Goal: Information Seeking & Learning: Learn about a topic

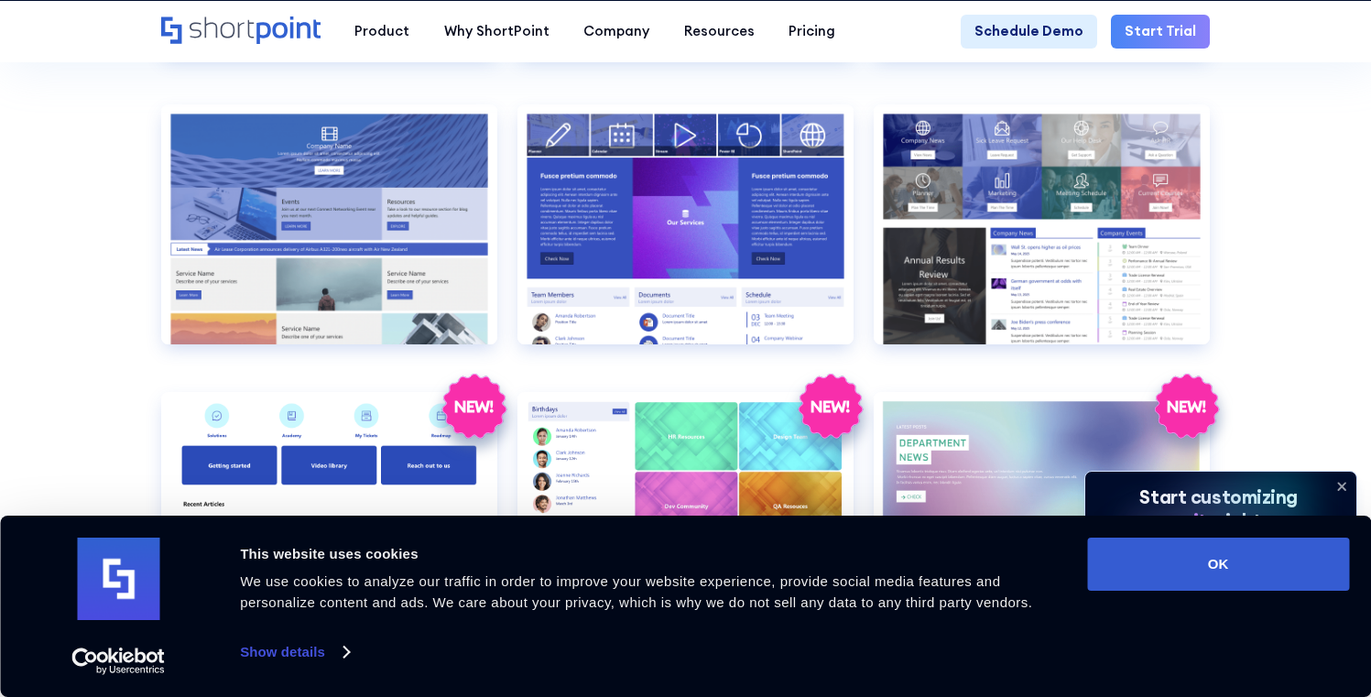
scroll to position [3362, 0]
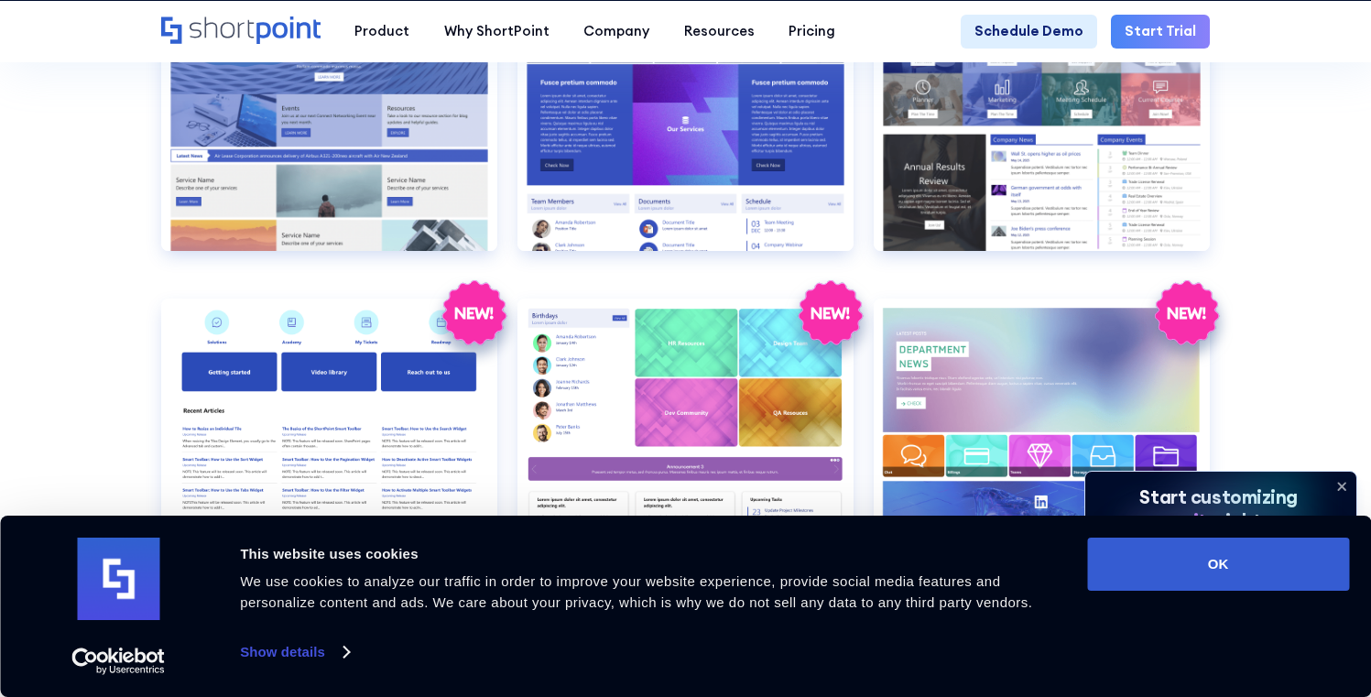
click at [1350, 483] on icon at bounding box center [1341, 486] width 29 height 29
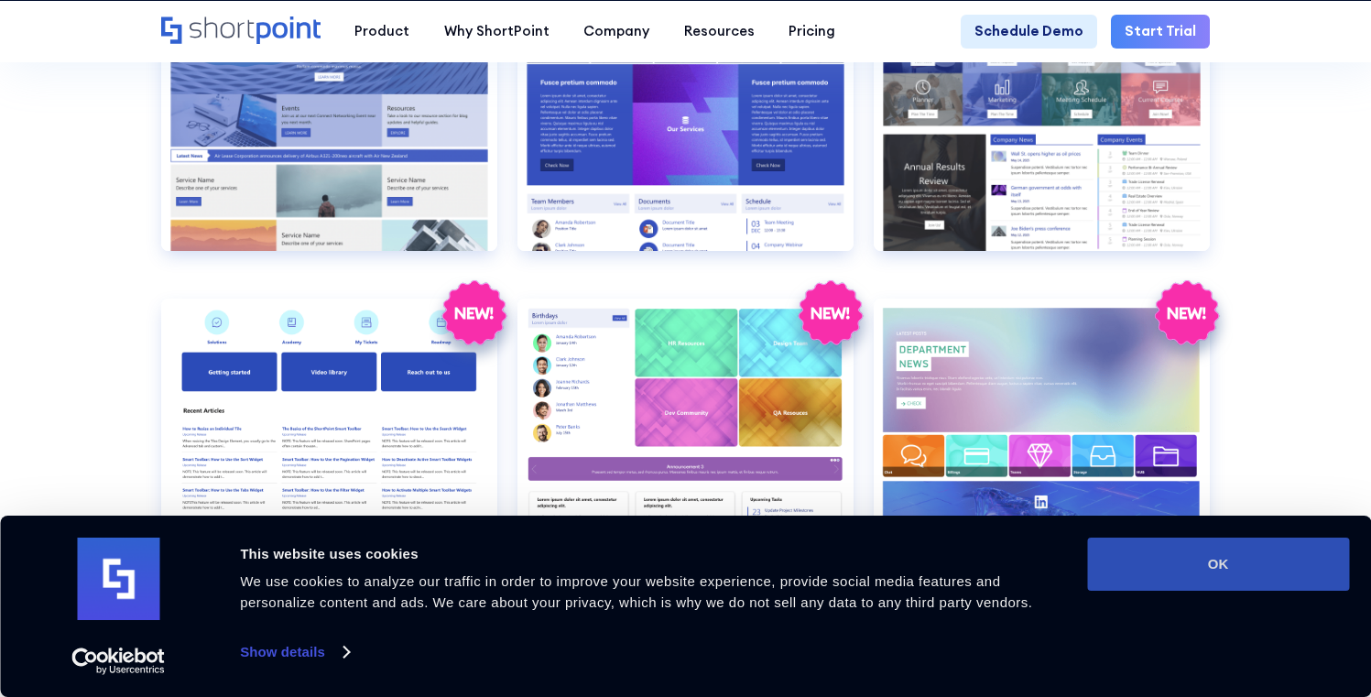
click at [1256, 555] on button "OK" at bounding box center [1218, 564] width 262 height 53
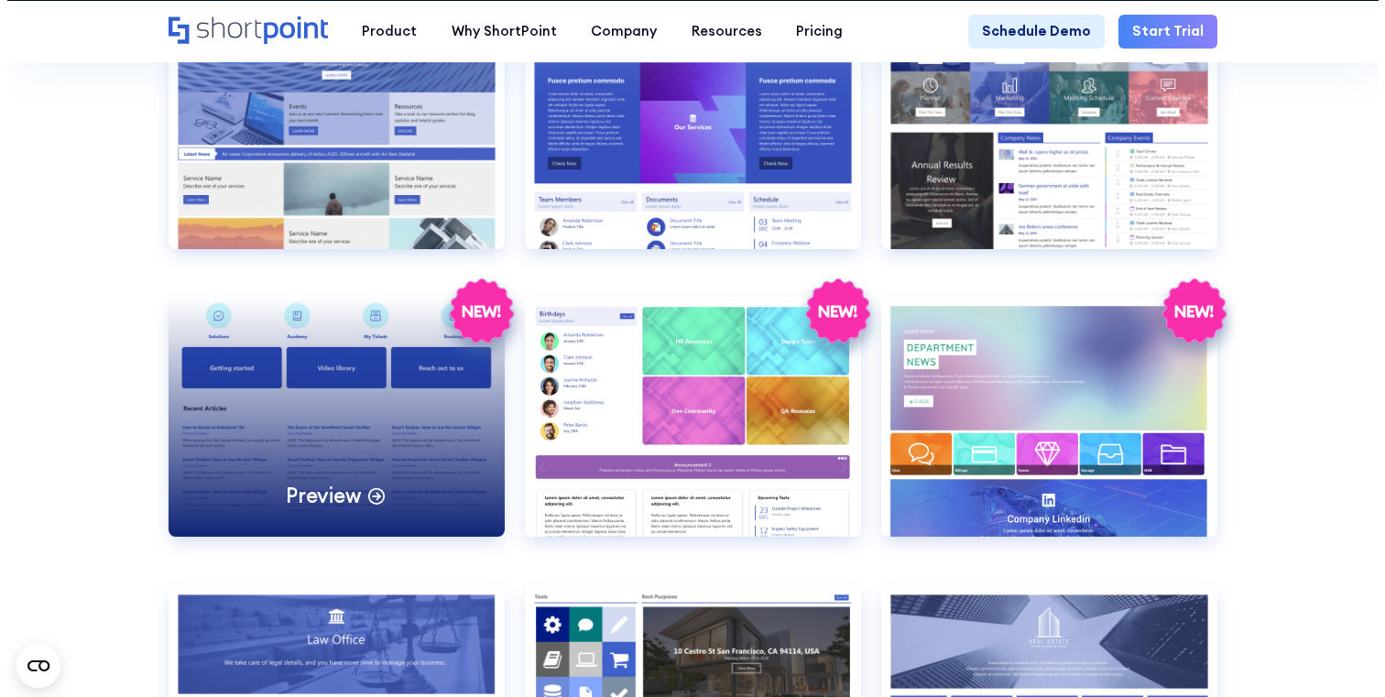
scroll to position [3365, 0]
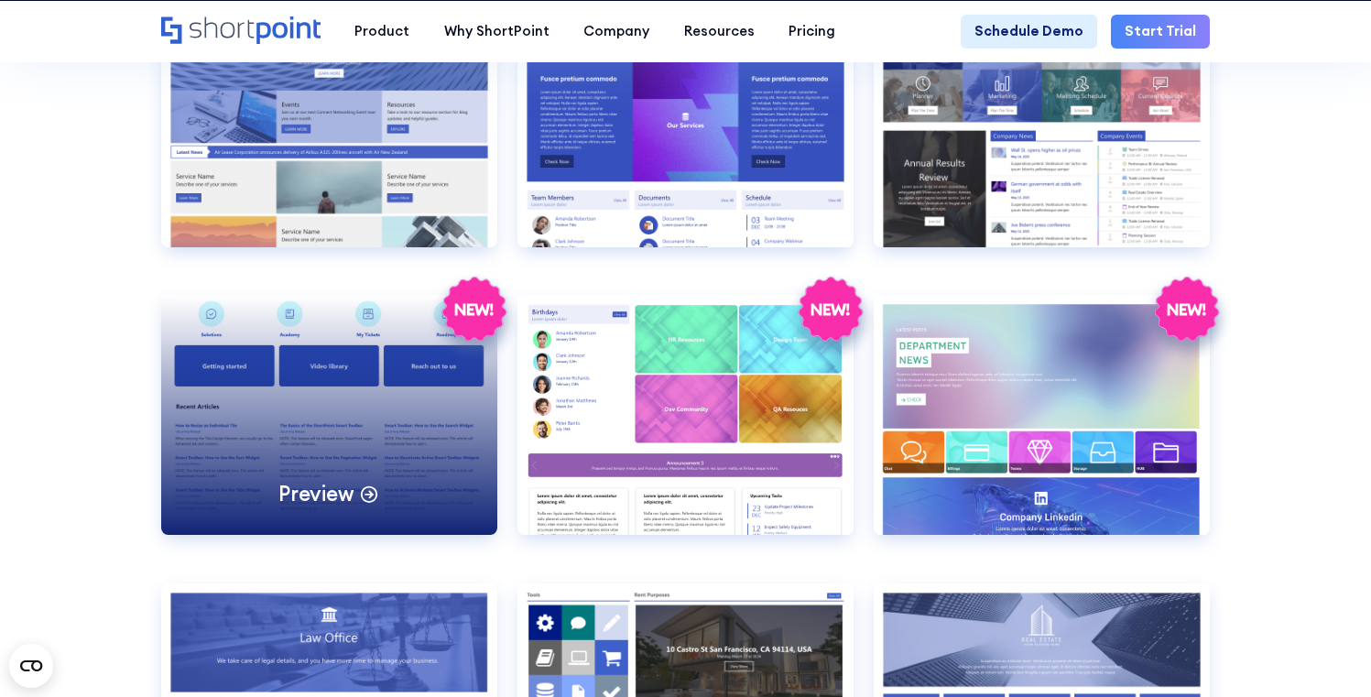
click at [406, 431] on div "Preview" at bounding box center [329, 415] width 336 height 240
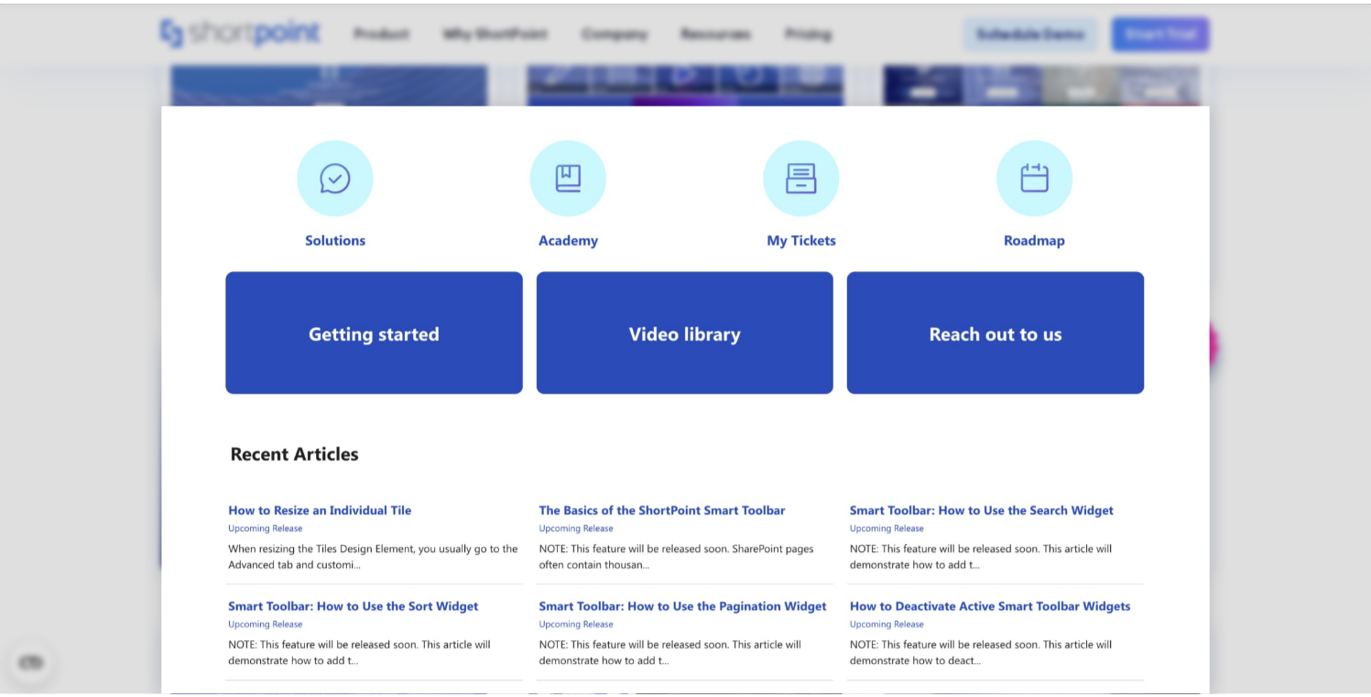
scroll to position [0, 0]
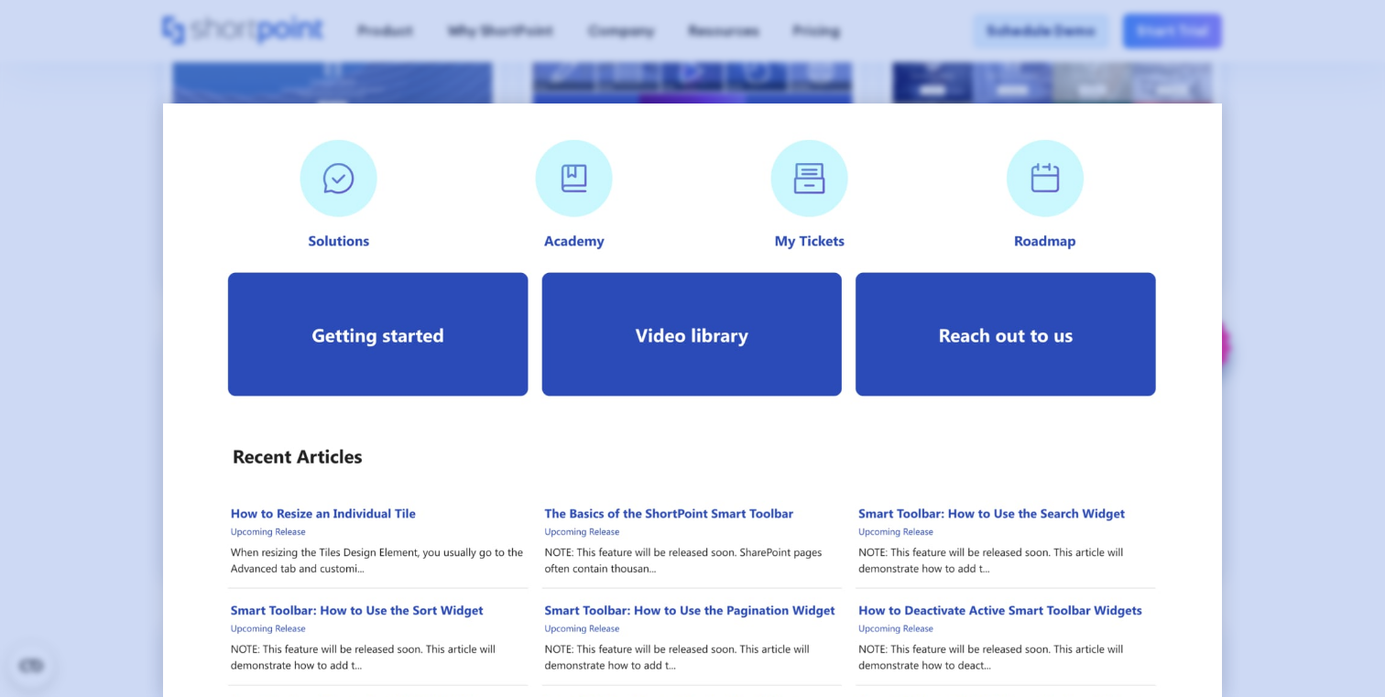
click at [1277, 294] on div at bounding box center [692, 348] width 1385 height 697
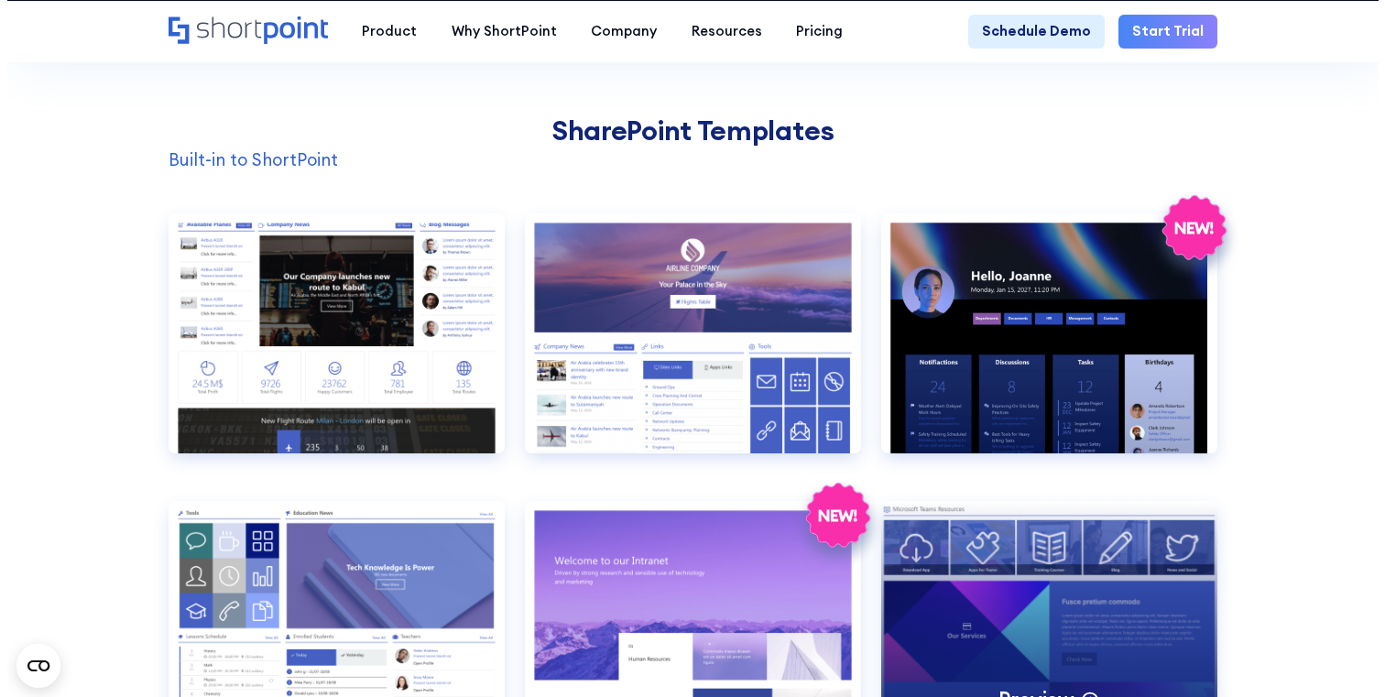
scroll to position [1430, 0]
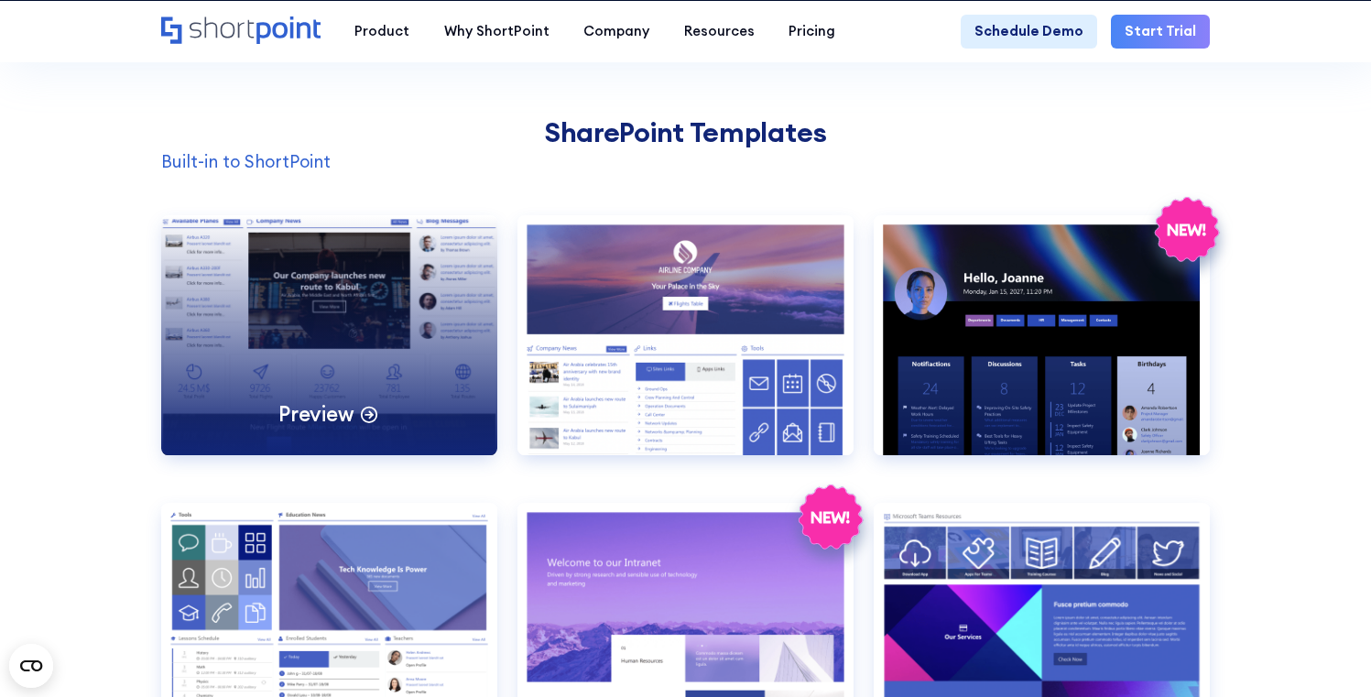
click at [386, 343] on div "Preview" at bounding box center [329, 335] width 336 height 240
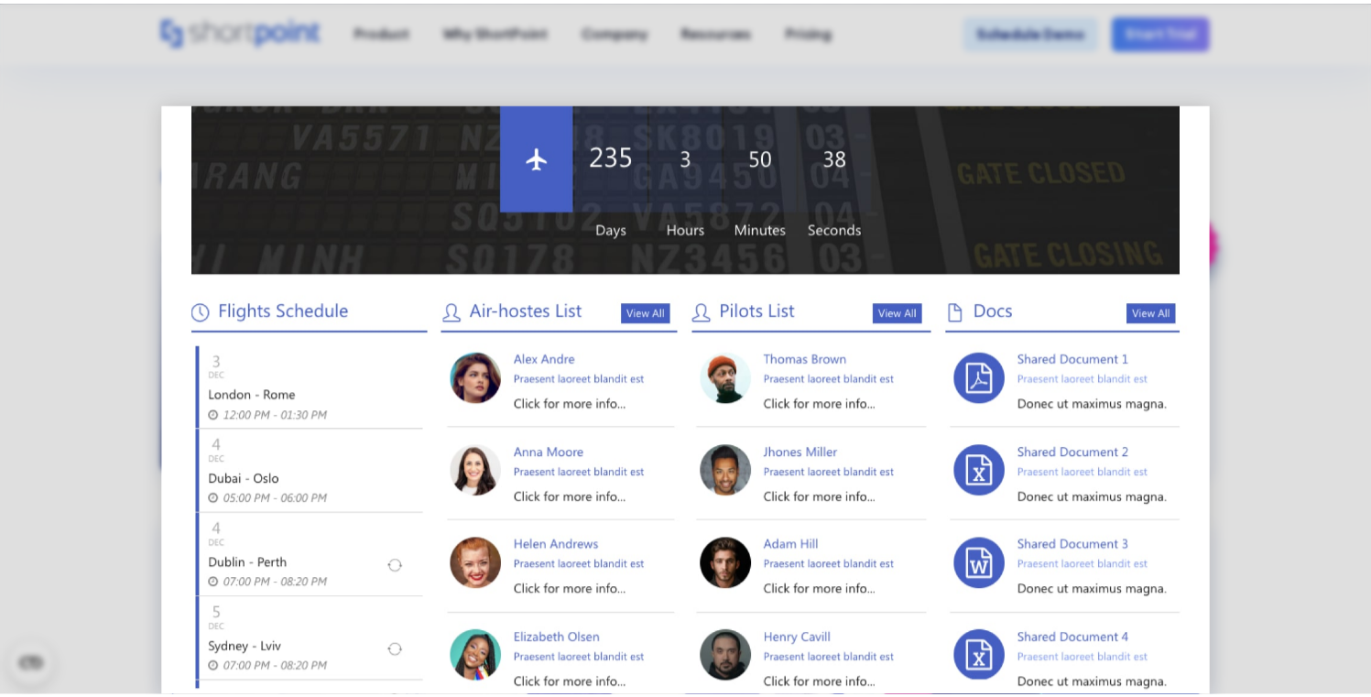
scroll to position [706, 0]
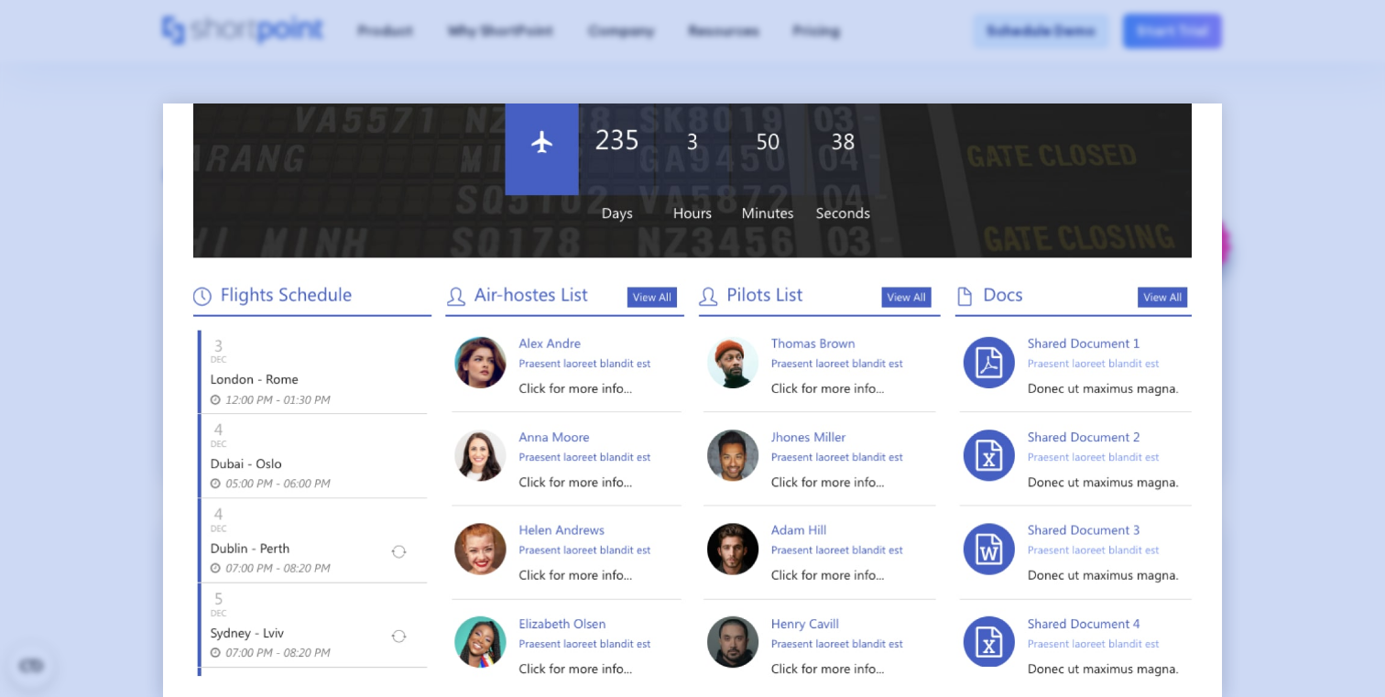
click at [1295, 303] on div at bounding box center [692, 348] width 1385 height 697
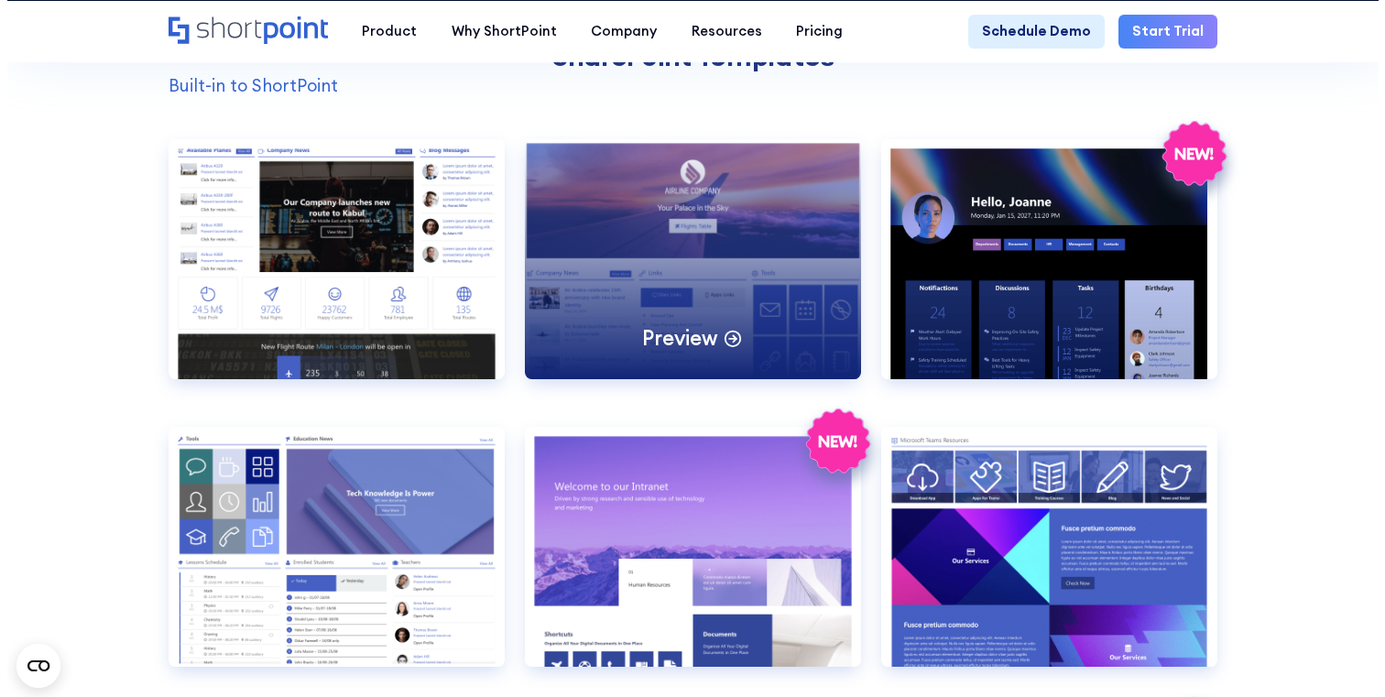
scroll to position [1506, 0]
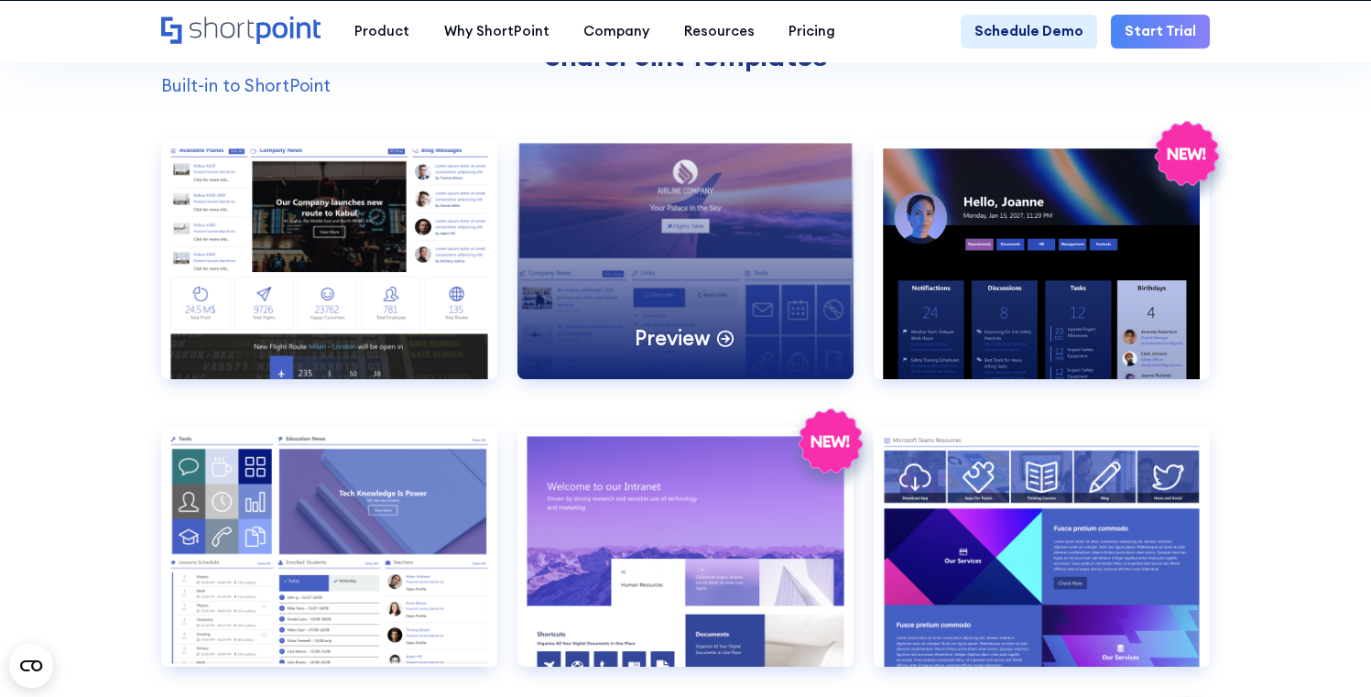
click at [736, 287] on div "Preview" at bounding box center [685, 259] width 336 height 240
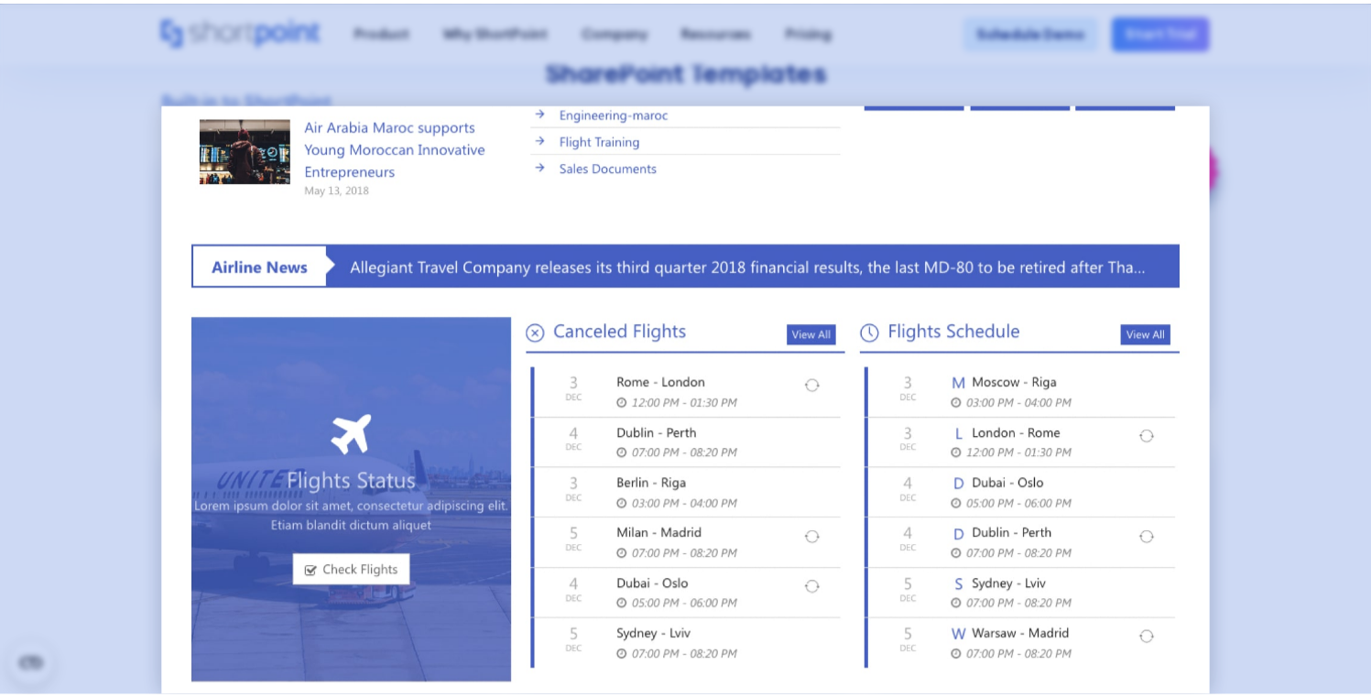
scroll to position [760, 0]
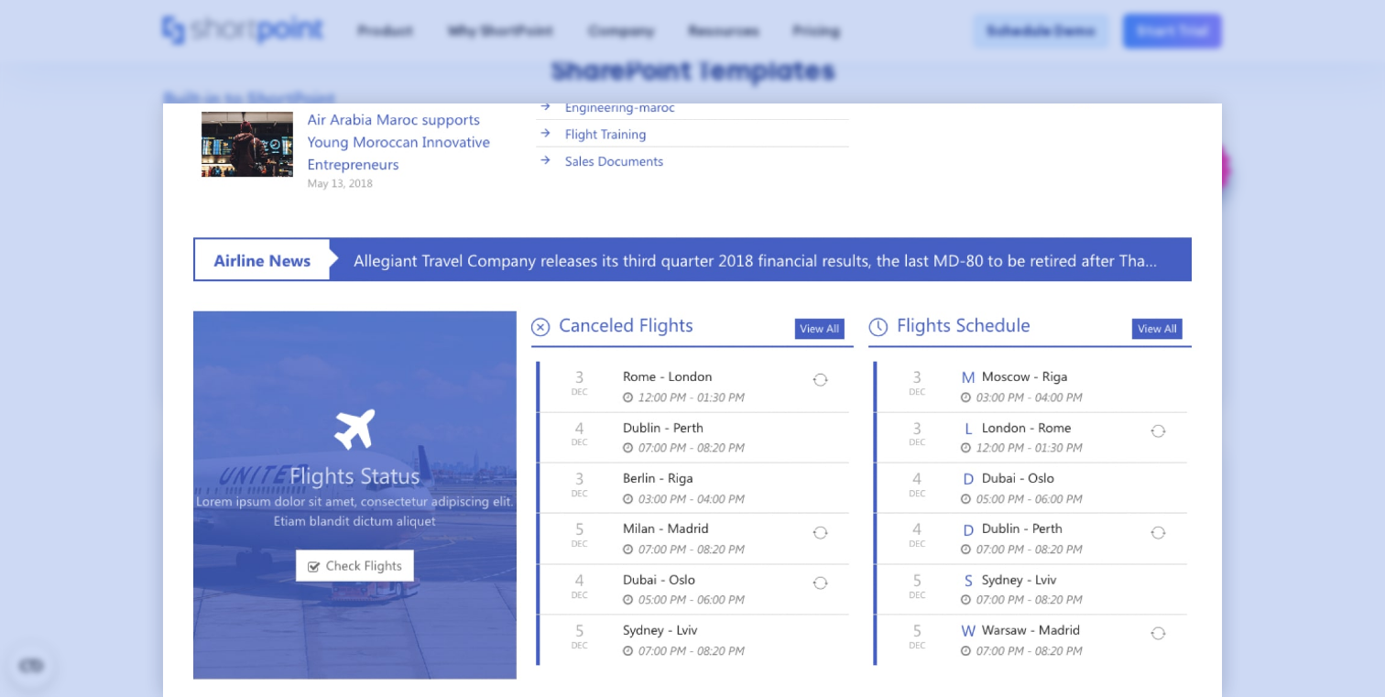
click at [1310, 308] on div at bounding box center [692, 348] width 1385 height 697
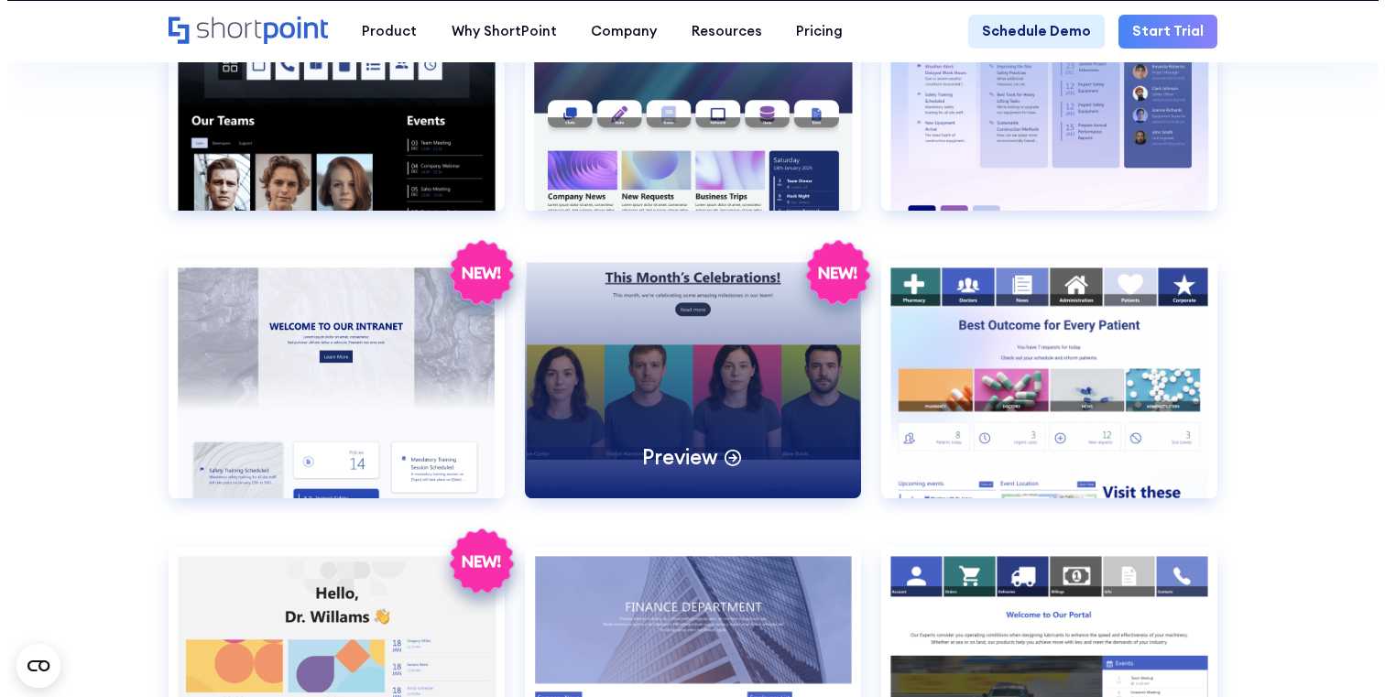
scroll to position [2782, 0]
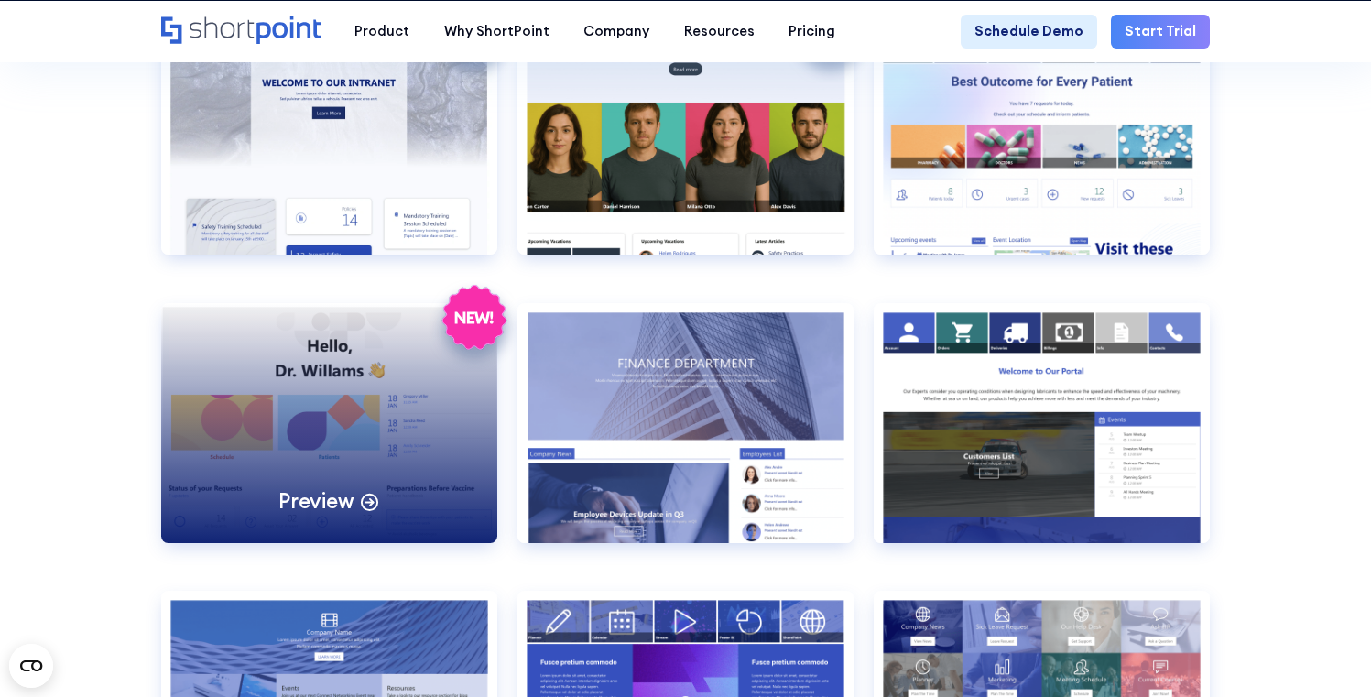
click at [382, 440] on div "Preview" at bounding box center [329, 423] width 336 height 240
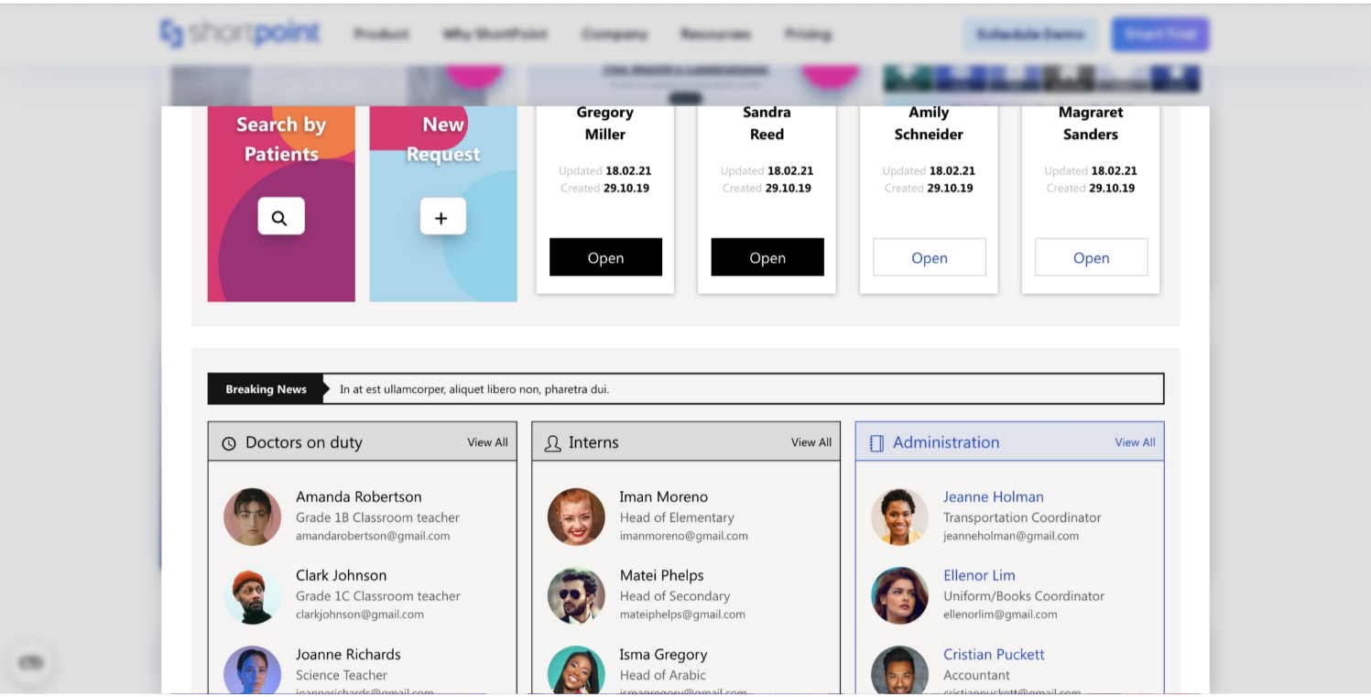
scroll to position [1255, 0]
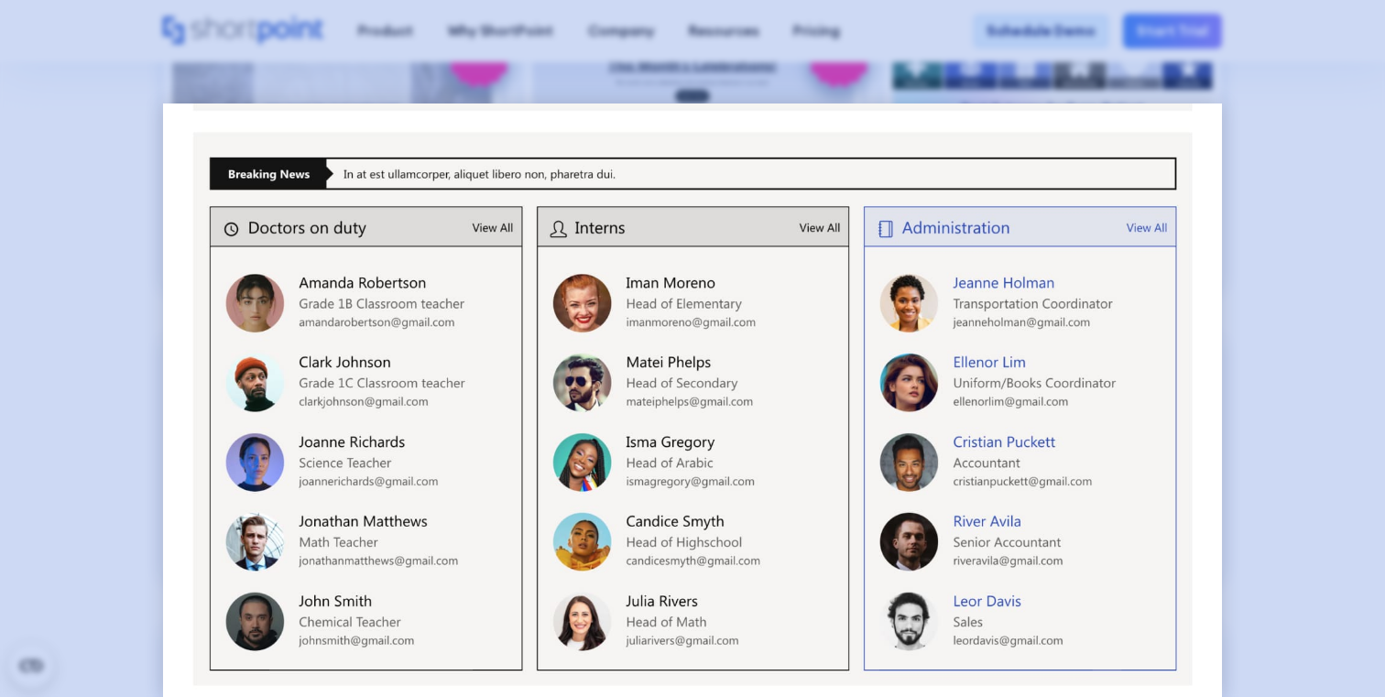
click at [1285, 336] on div at bounding box center [692, 348] width 1385 height 697
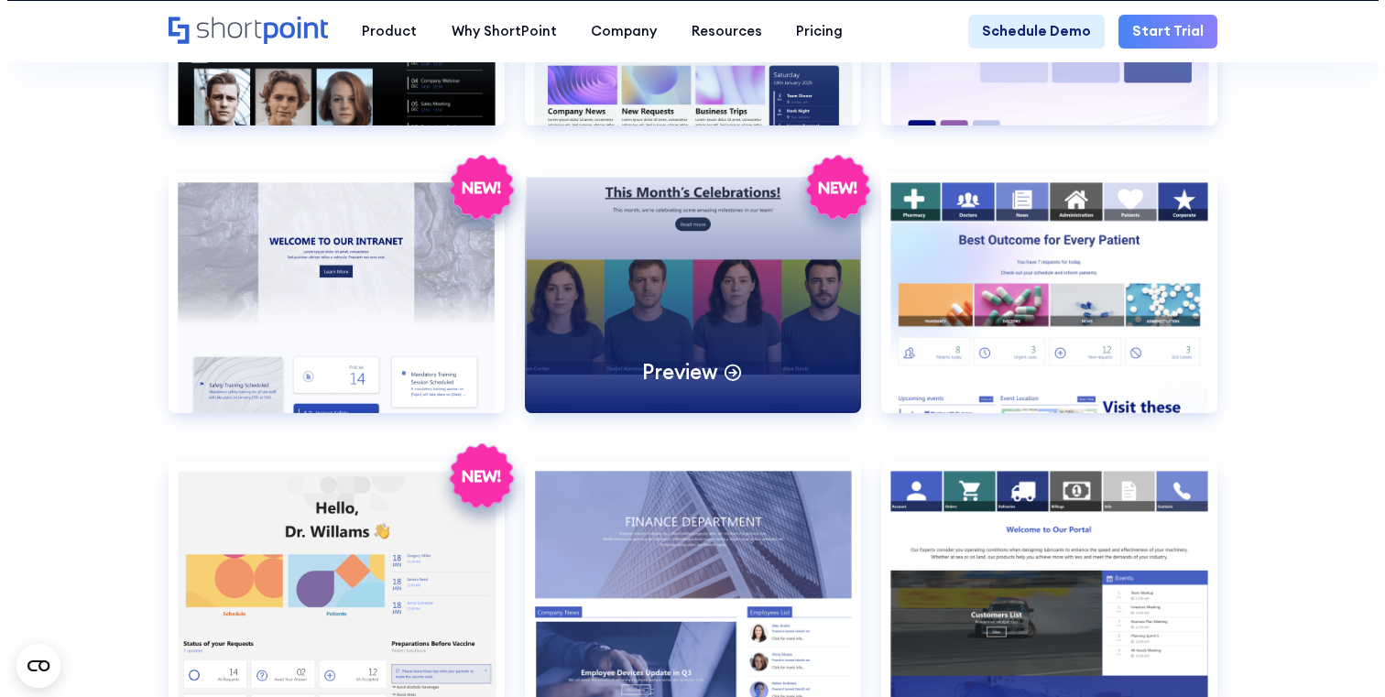
scroll to position [2463, 0]
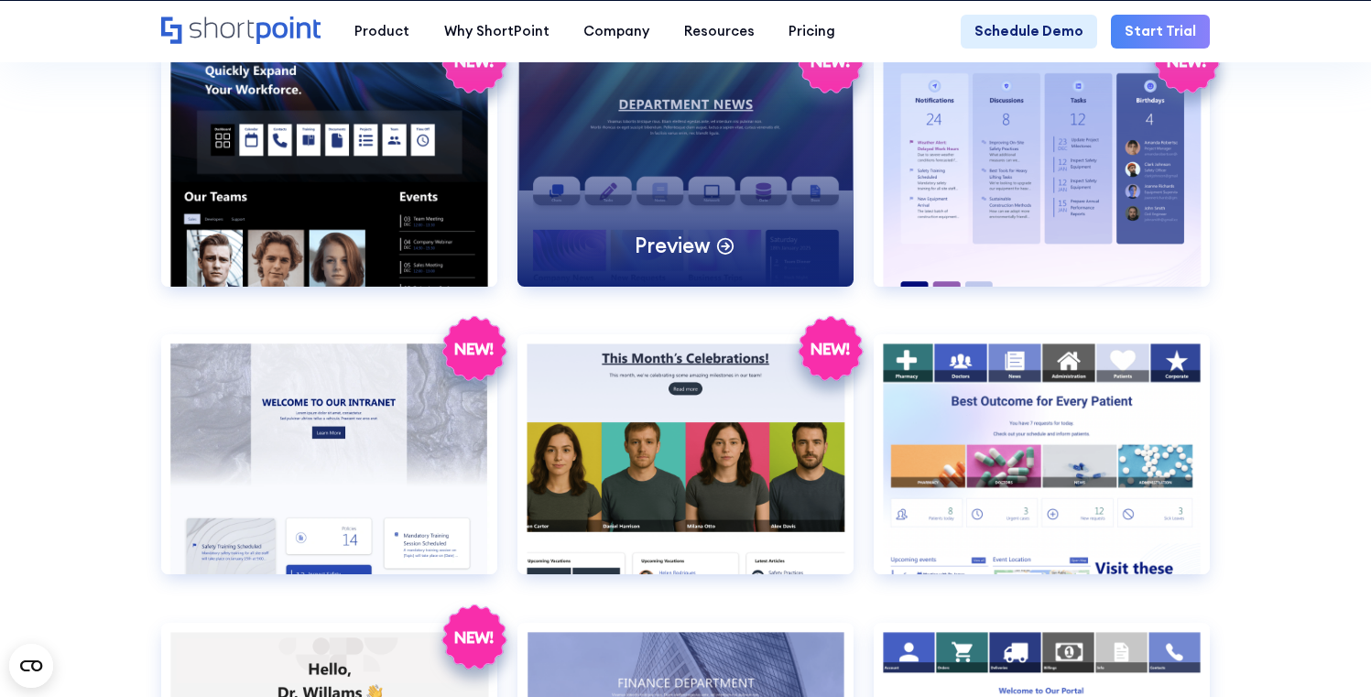
click at [764, 223] on div "Preview" at bounding box center [685, 167] width 336 height 240
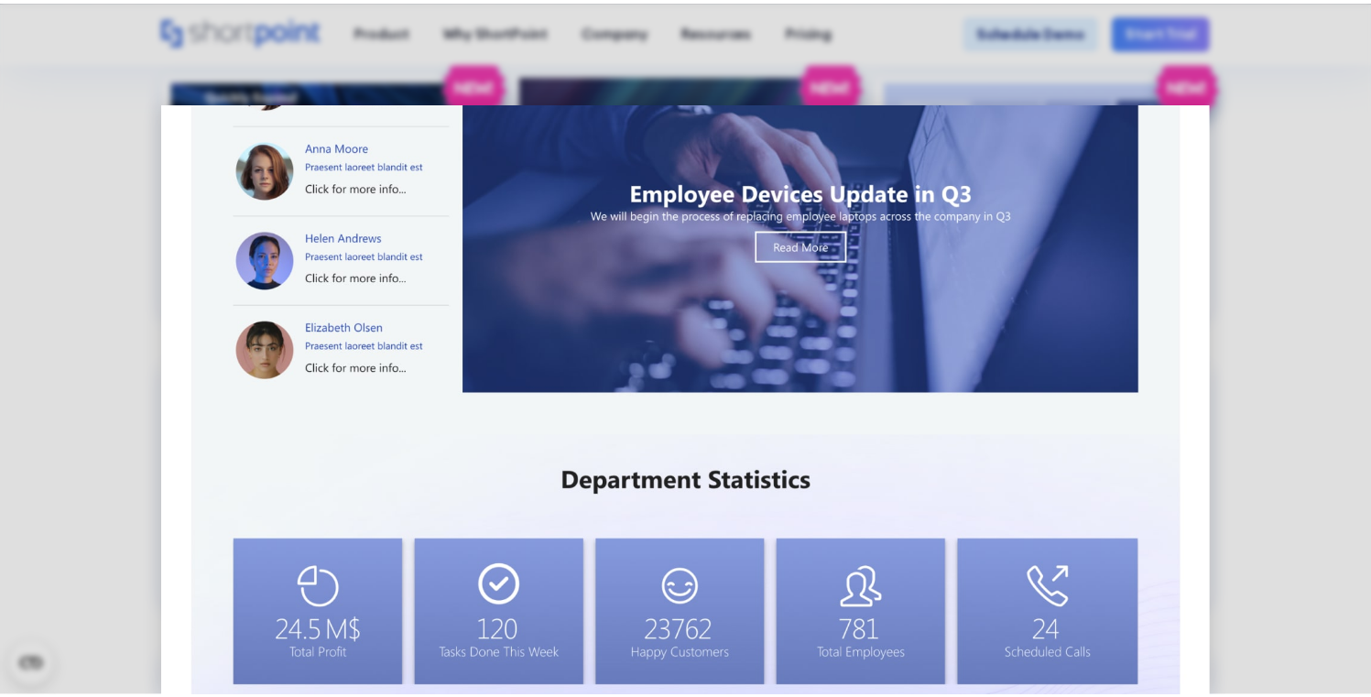
scroll to position [1427, 0]
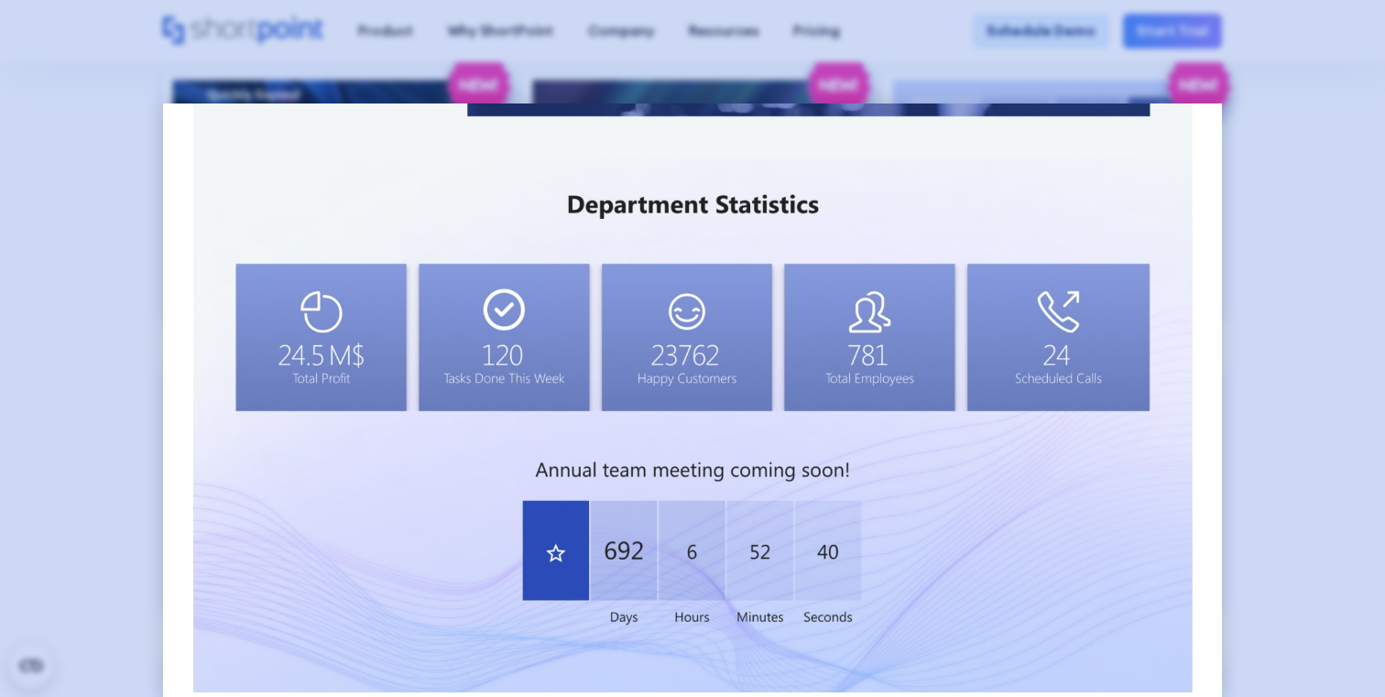
click at [1304, 125] on div at bounding box center [692, 348] width 1385 height 697
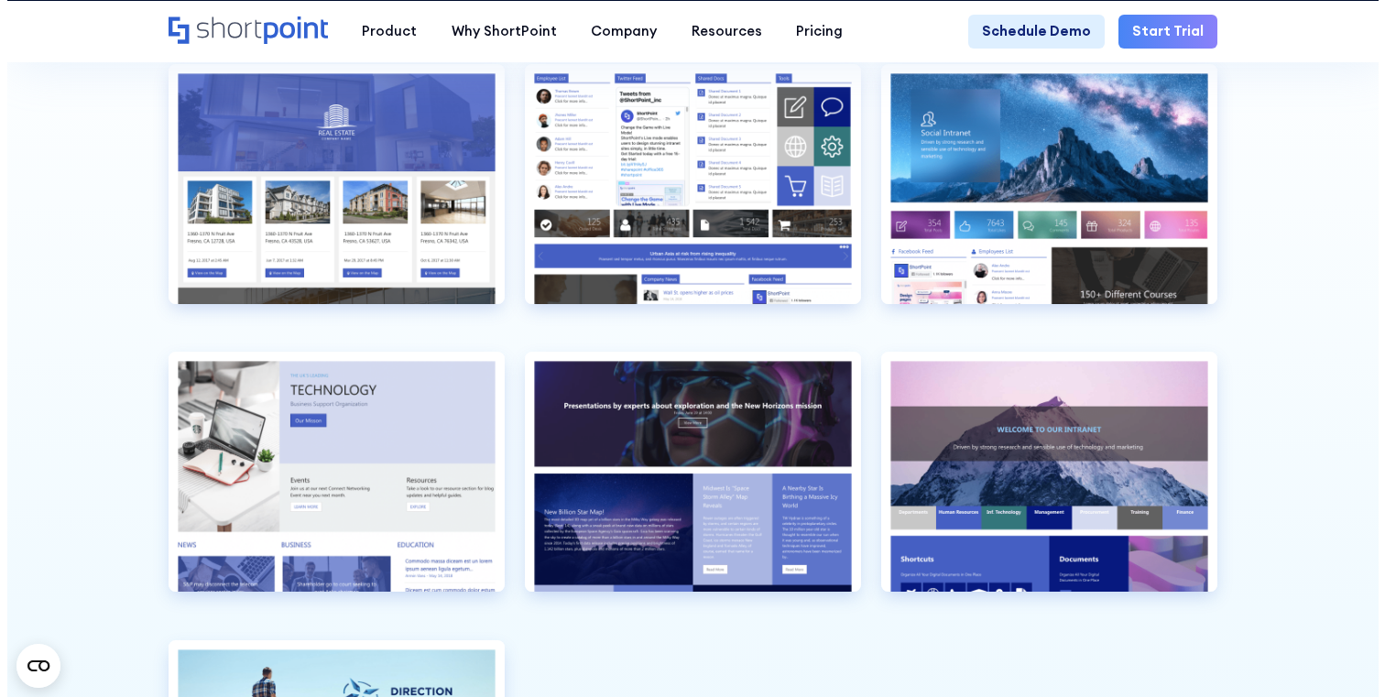
scroll to position [4192, 0]
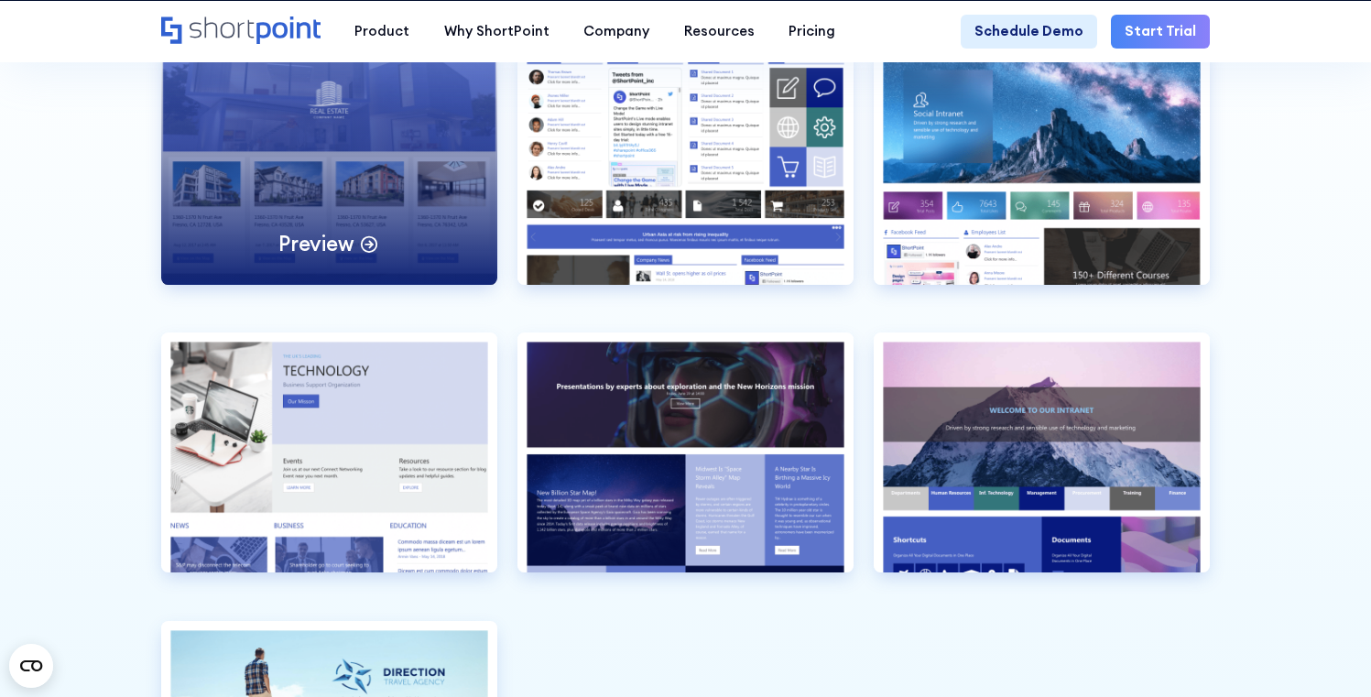
click at [333, 187] on div "Preview" at bounding box center [329, 165] width 336 height 240
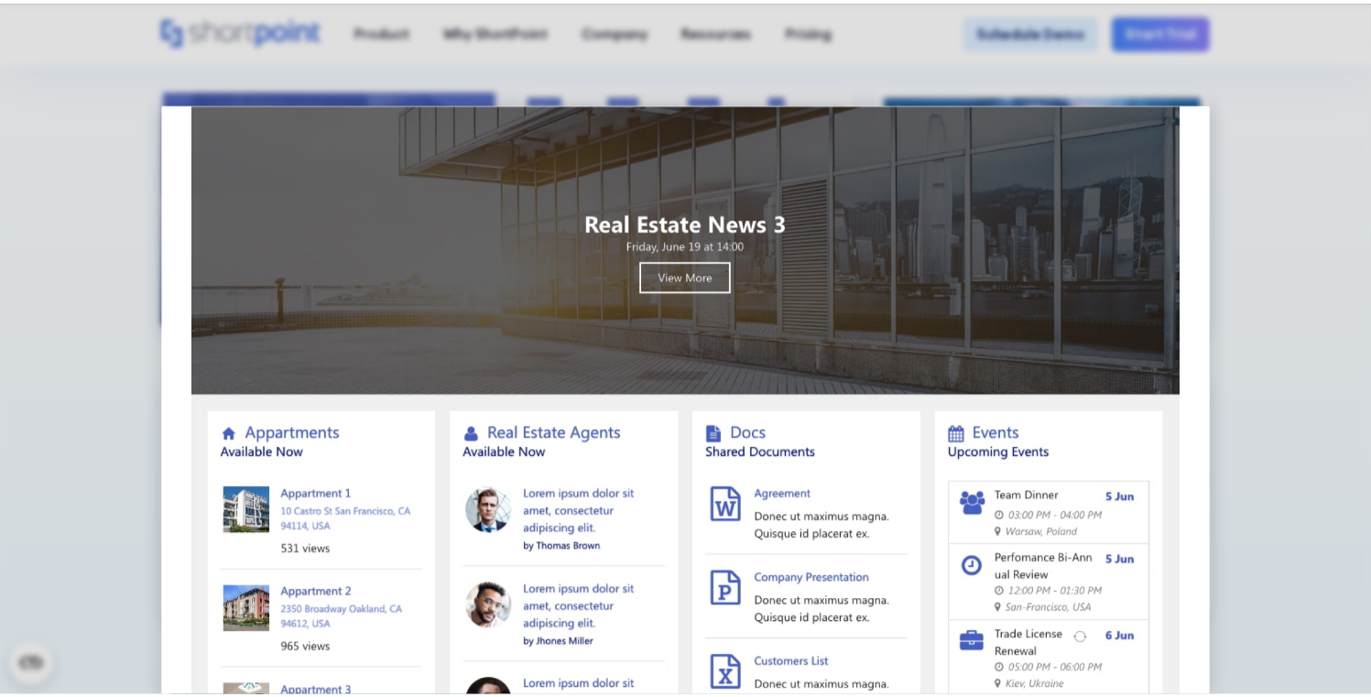
scroll to position [321, 0]
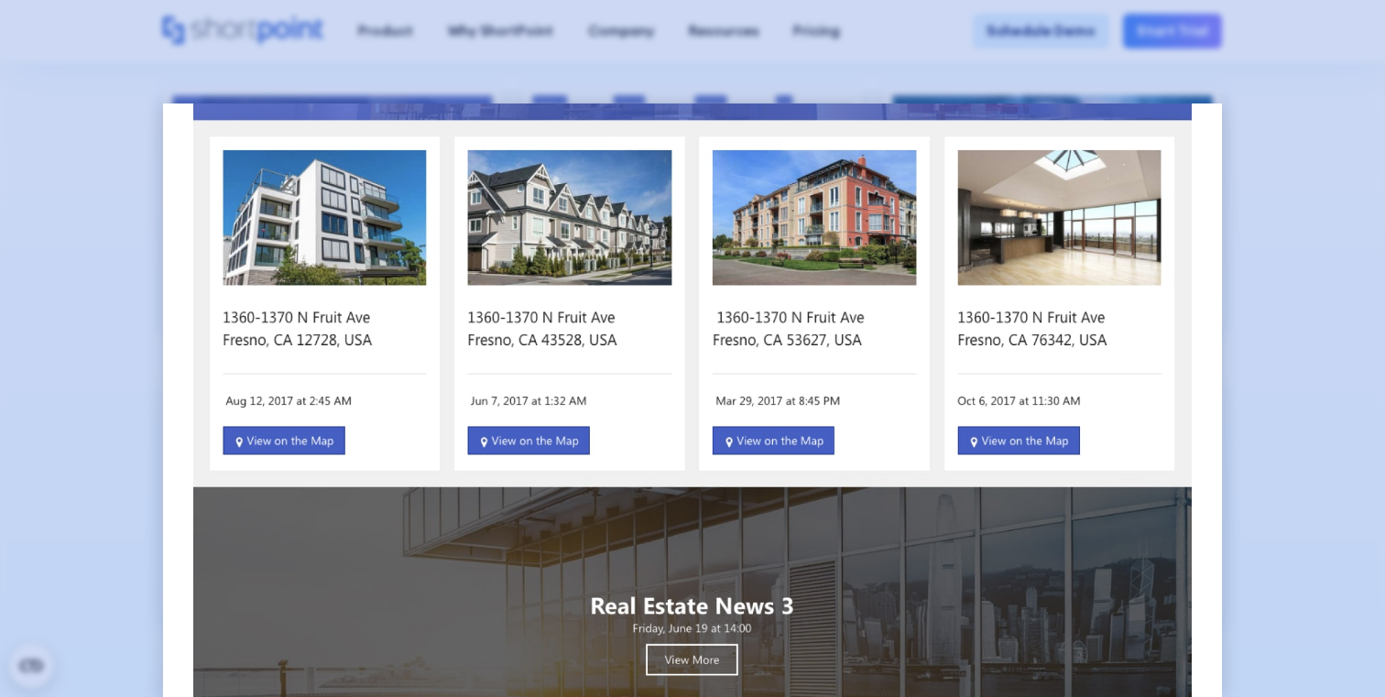
click at [1262, 259] on div at bounding box center [692, 348] width 1385 height 697
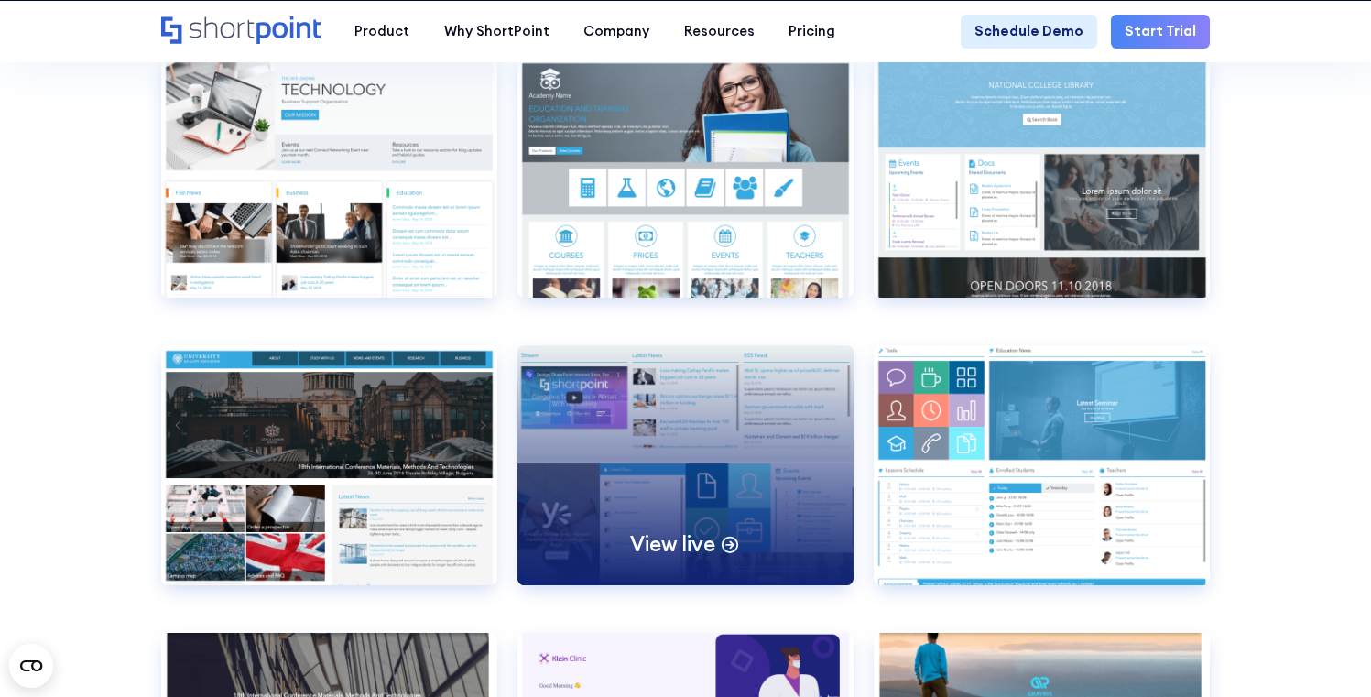
scroll to position [6640, 0]
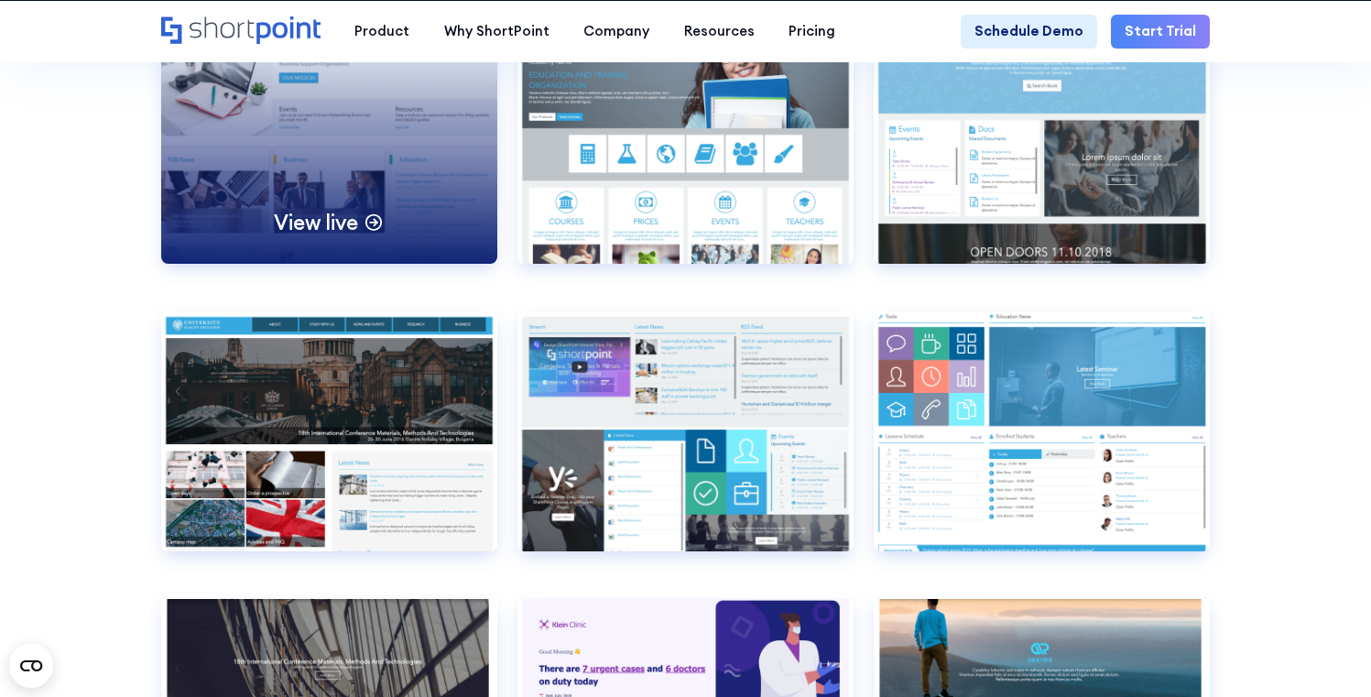
click at [393, 223] on div "View live" at bounding box center [329, 144] width 336 height 240
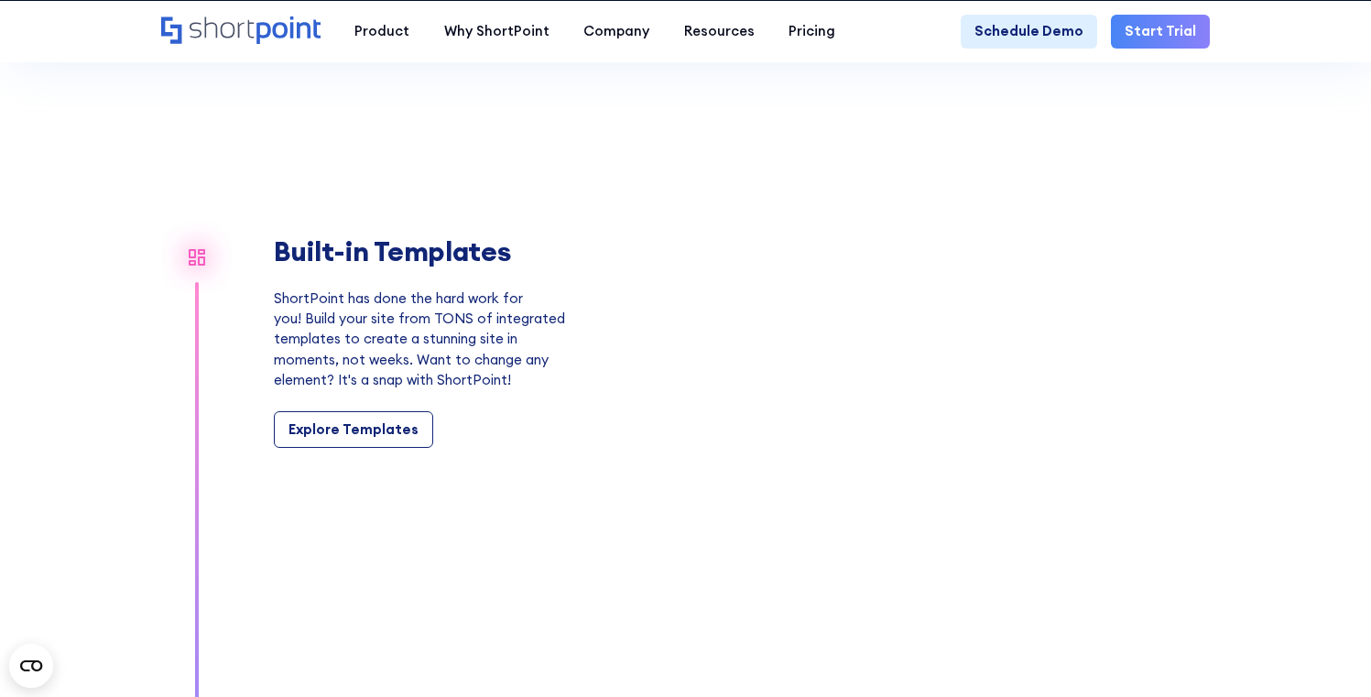
scroll to position [1521, 0]
click at [354, 440] on div "Explore Templates" at bounding box center [353, 429] width 130 height 20
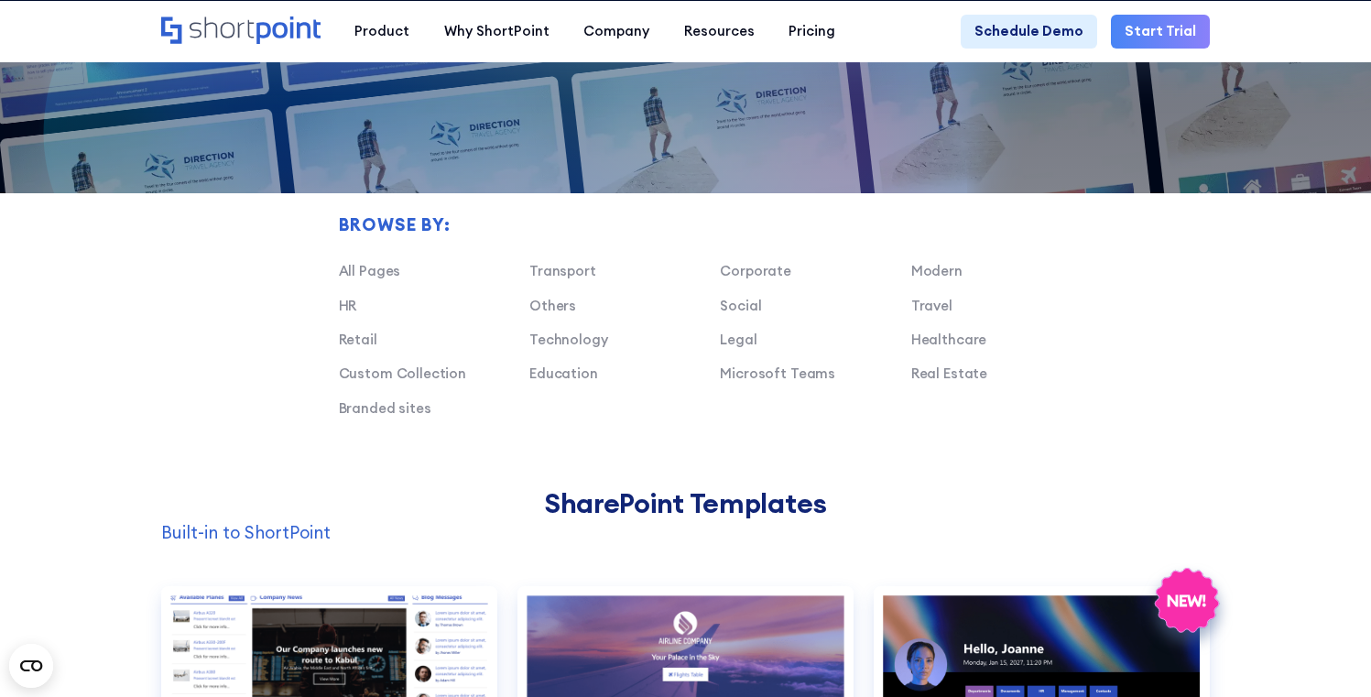
scroll to position [1062, 0]
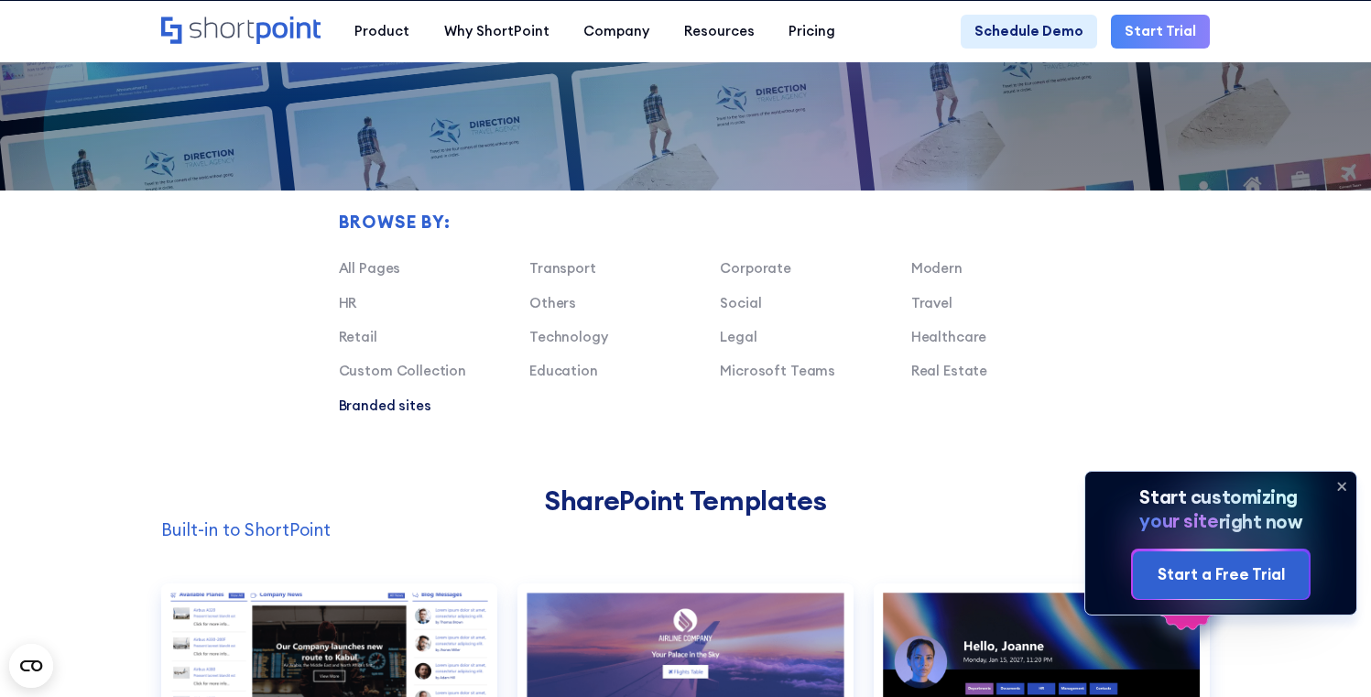
click at [381, 414] on link "Branded sites" at bounding box center [385, 405] width 92 height 17
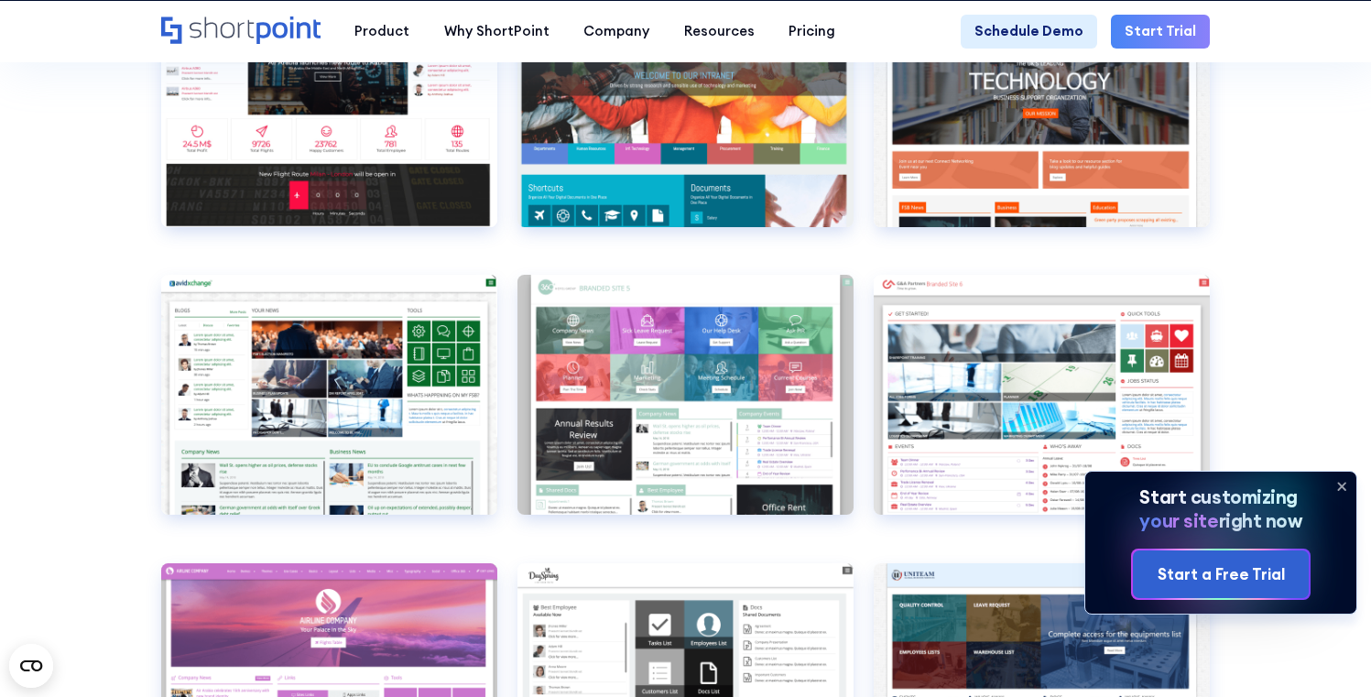
scroll to position [1804, 0]
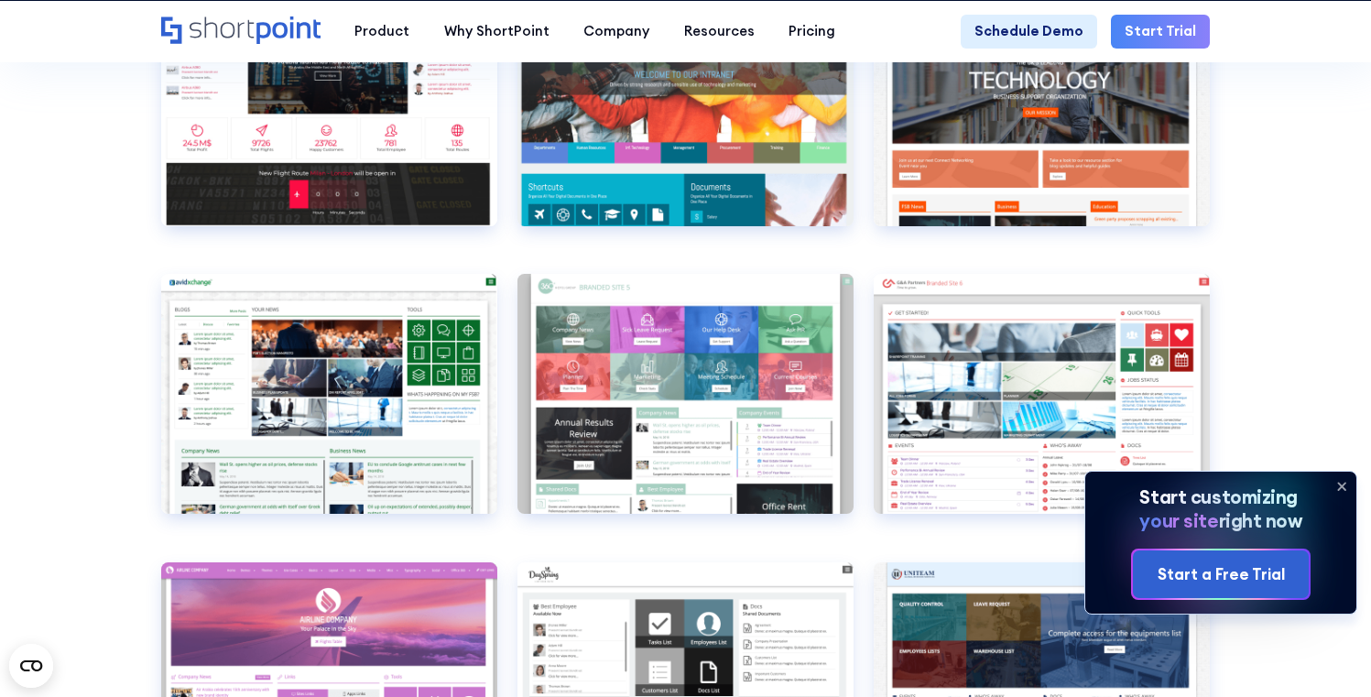
click at [1339, 483] on icon at bounding box center [1341, 486] width 7 height 7
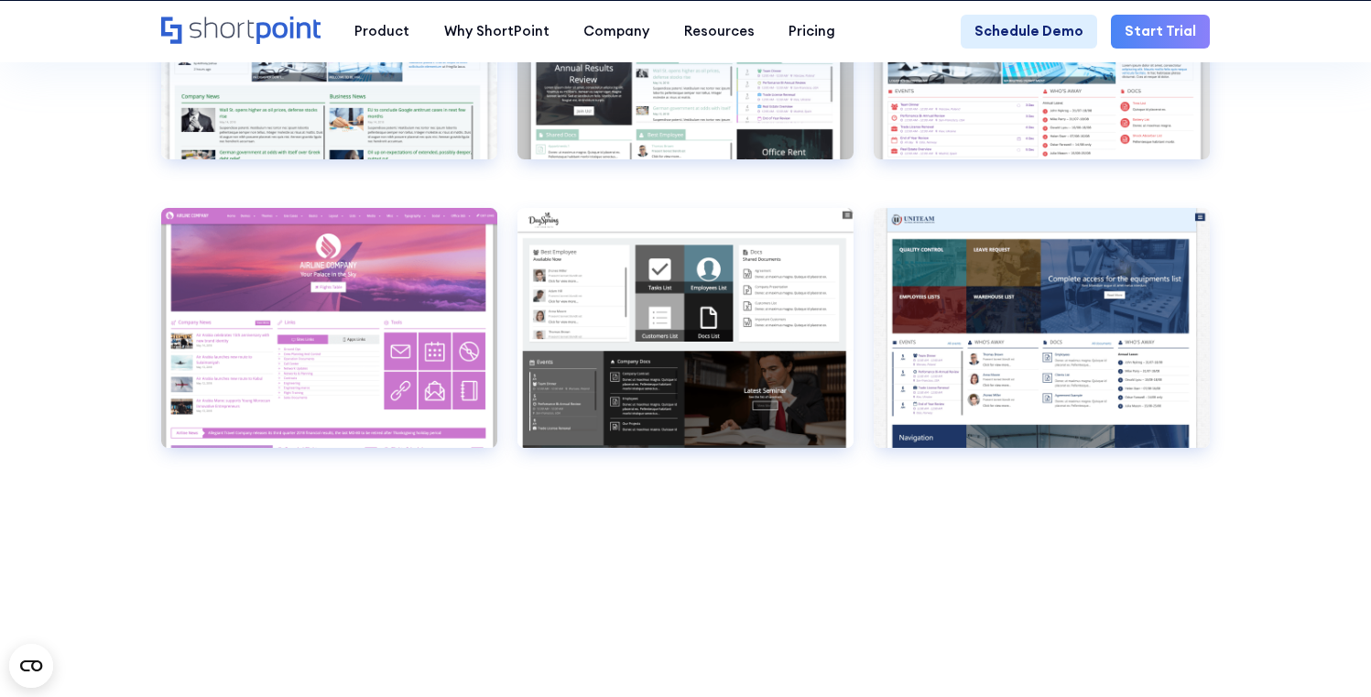
scroll to position [2162, 0]
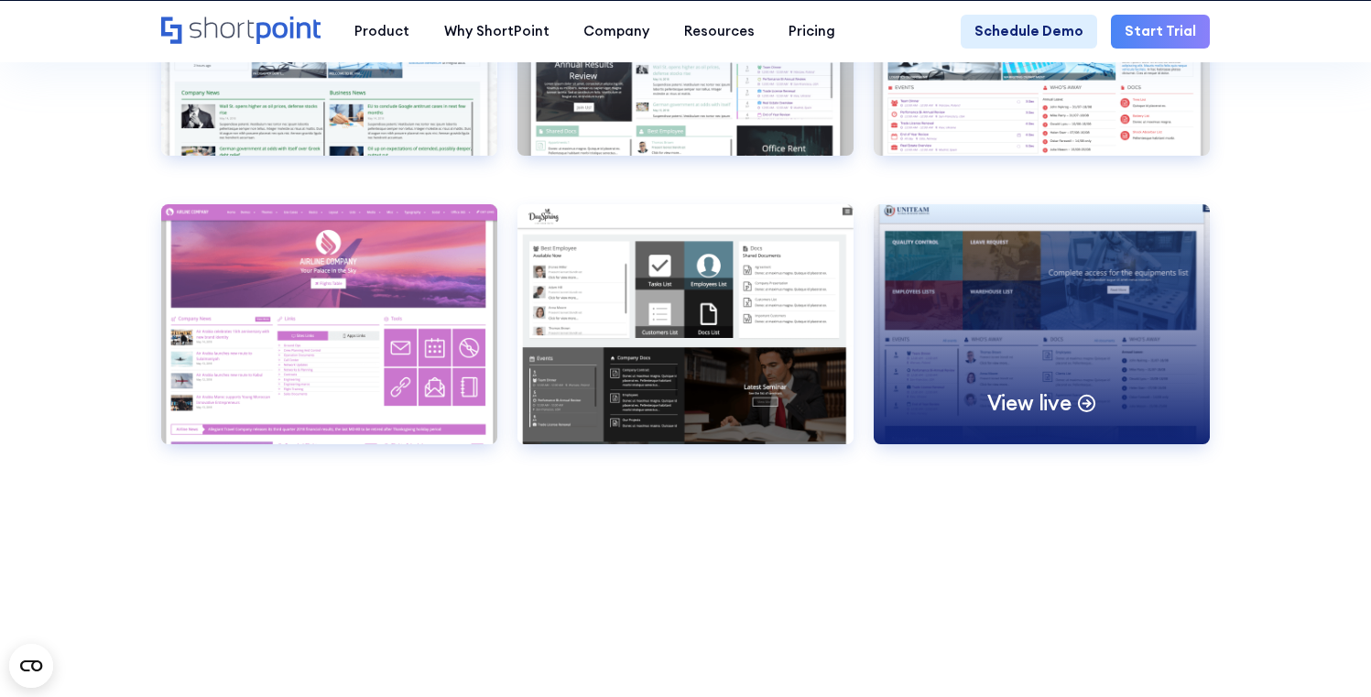
click at [1013, 340] on div "View live" at bounding box center [1042, 324] width 336 height 240
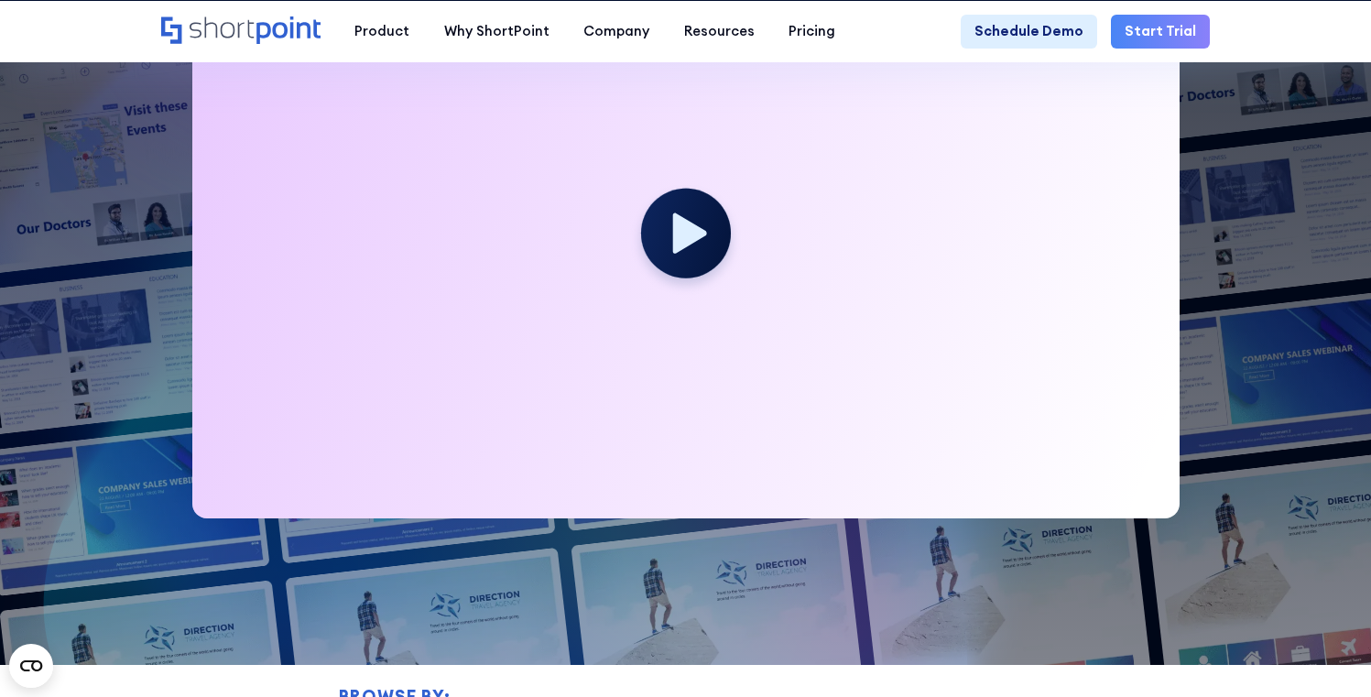
scroll to position [64, 0]
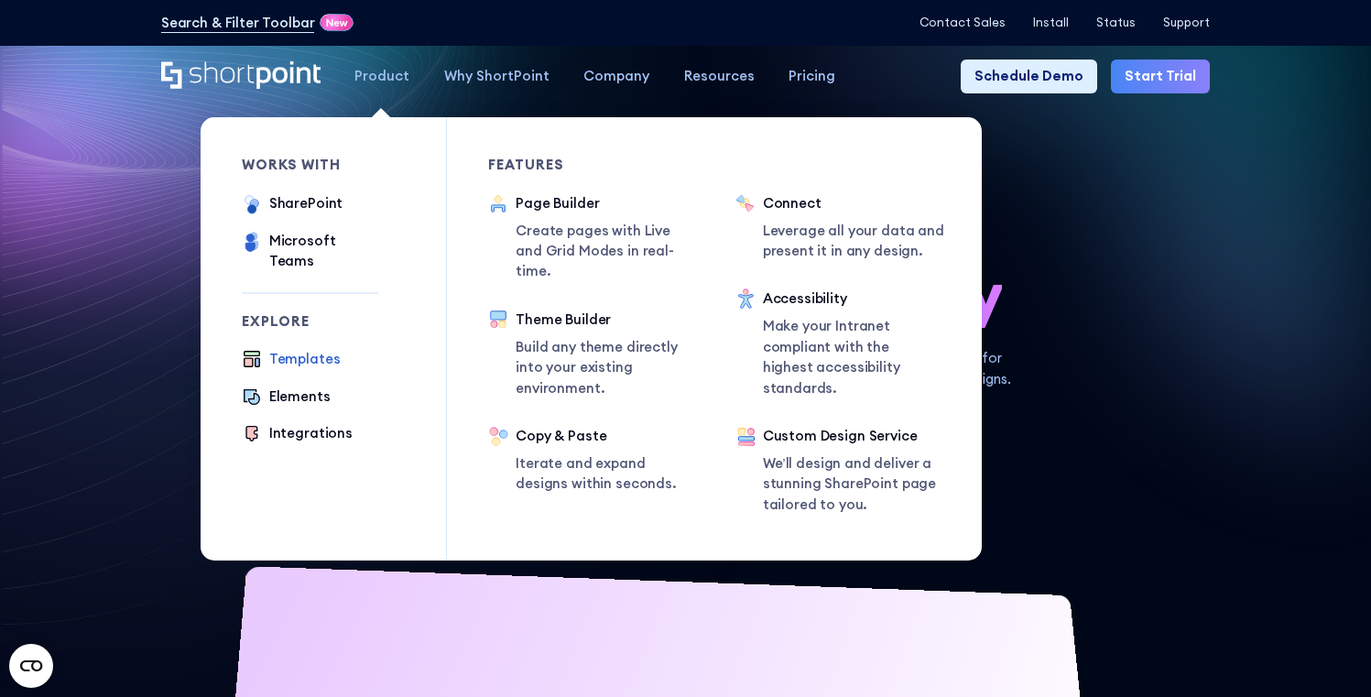
click at [319, 349] on div "Templates" at bounding box center [304, 359] width 71 height 20
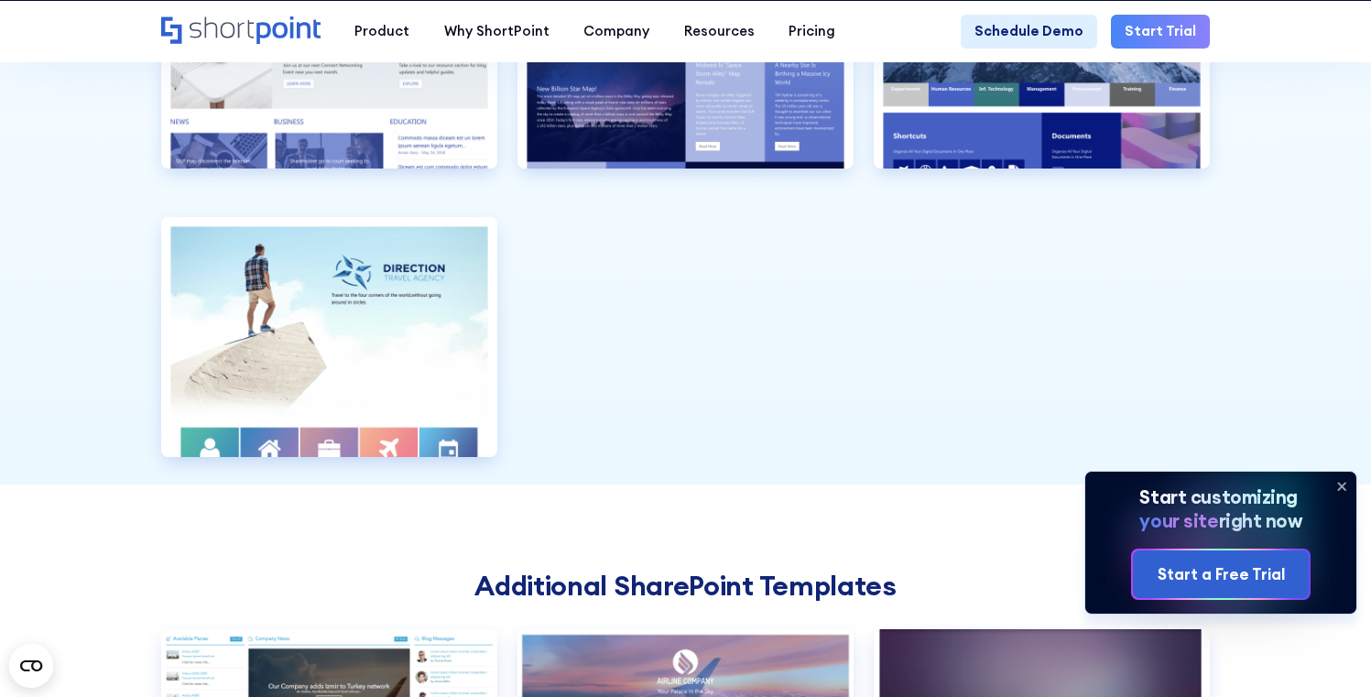
scroll to position [4605, 0]
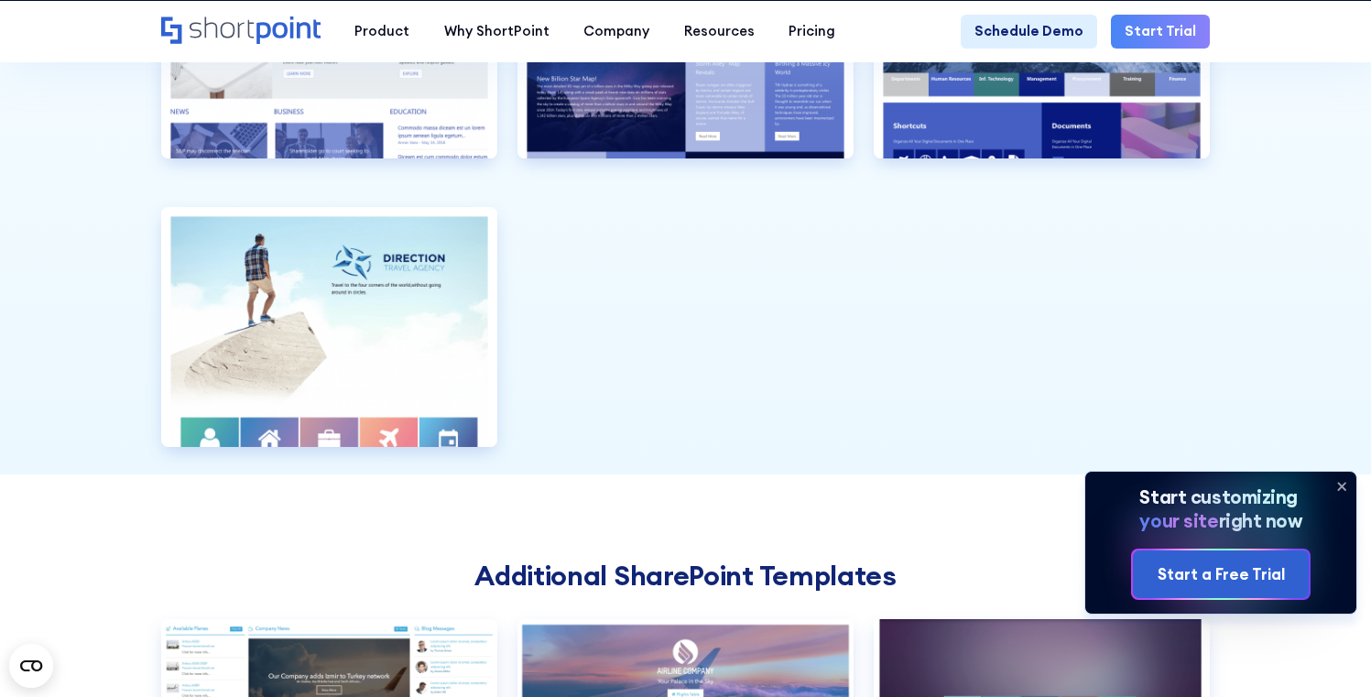
click at [1343, 484] on icon at bounding box center [1341, 486] width 7 height 7
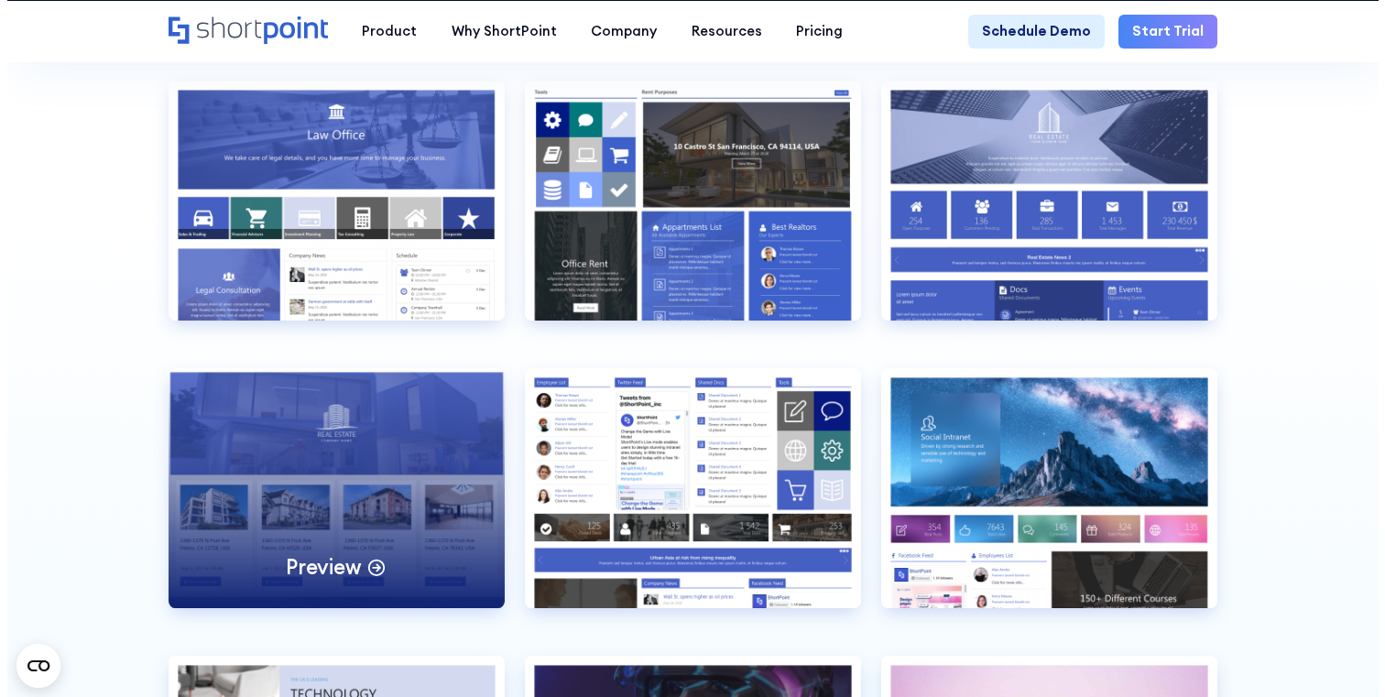
scroll to position [3963, 0]
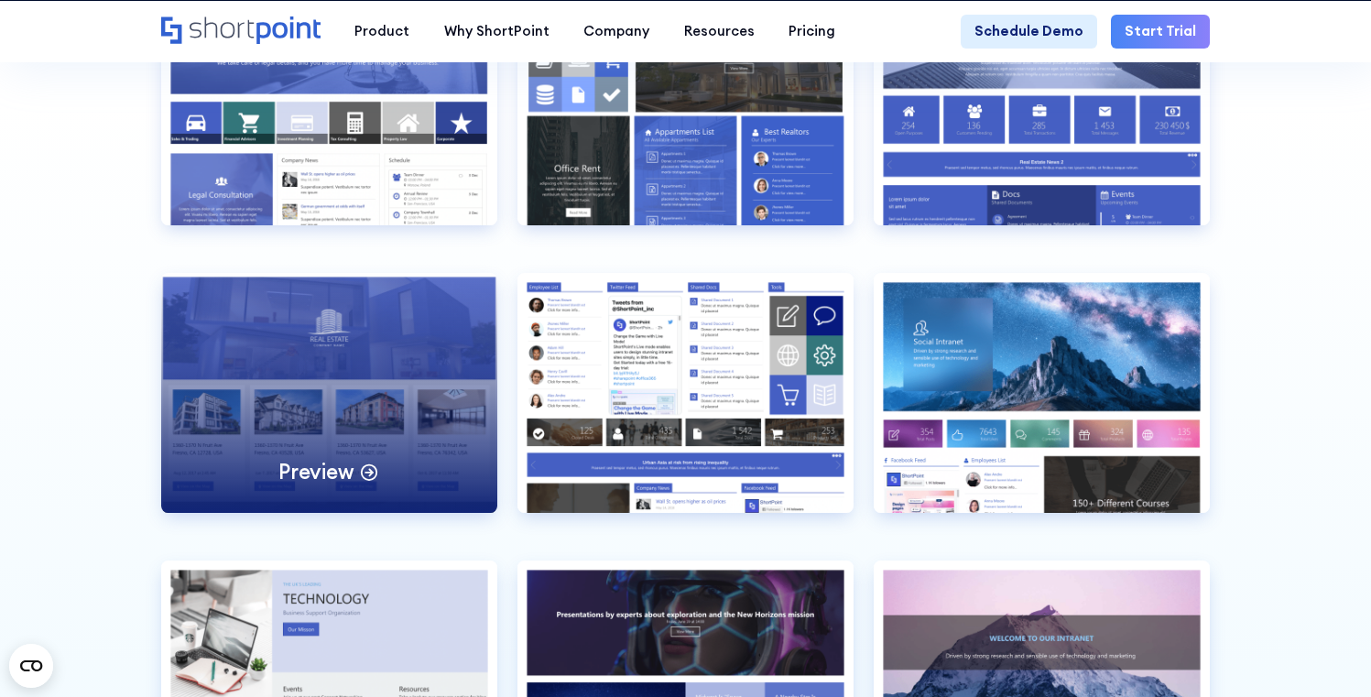
click at [402, 374] on div "Preview" at bounding box center [329, 393] width 336 height 240
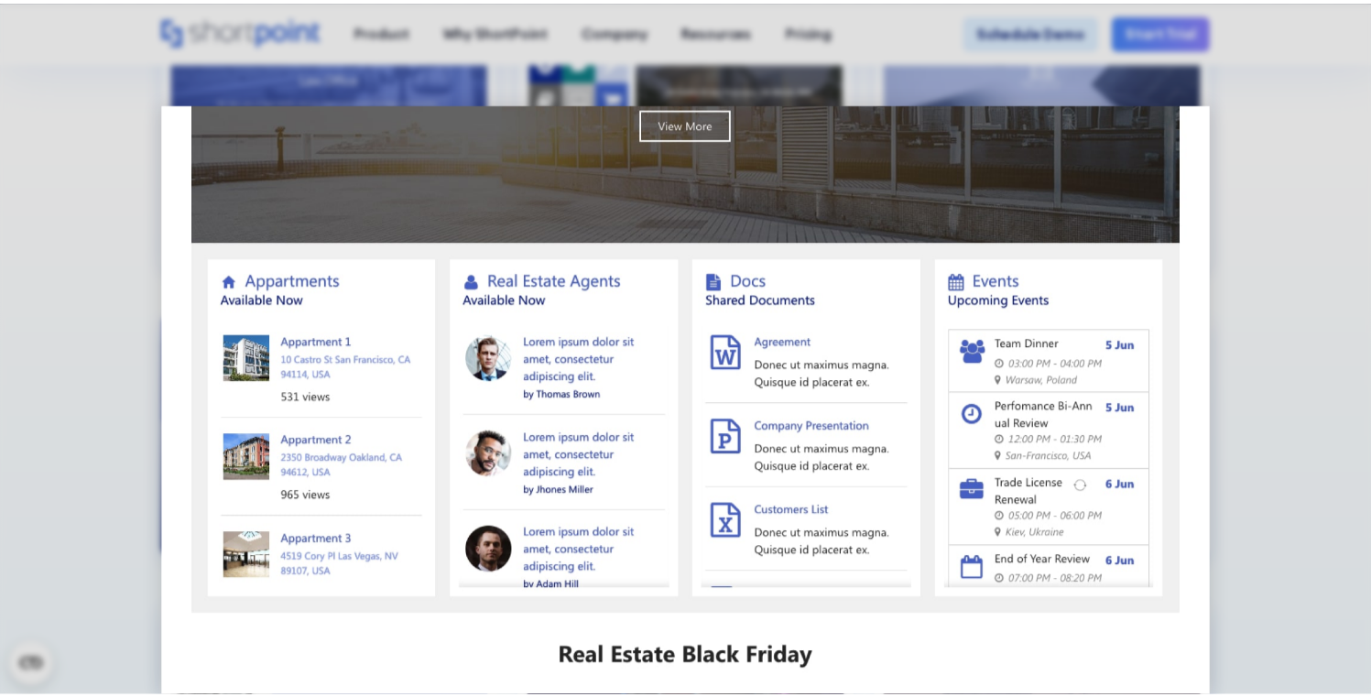
scroll to position [614, 0]
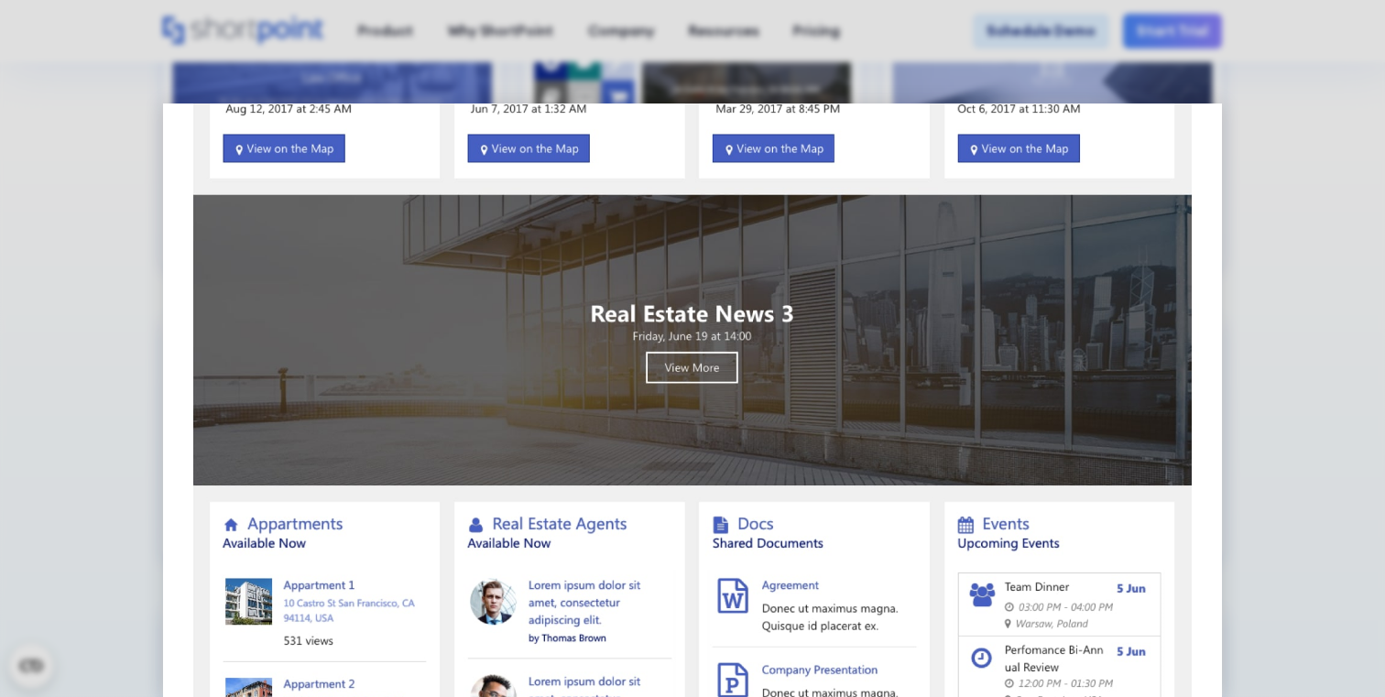
click at [835, 266] on img at bounding box center [693, 431] width 1060 height 1883
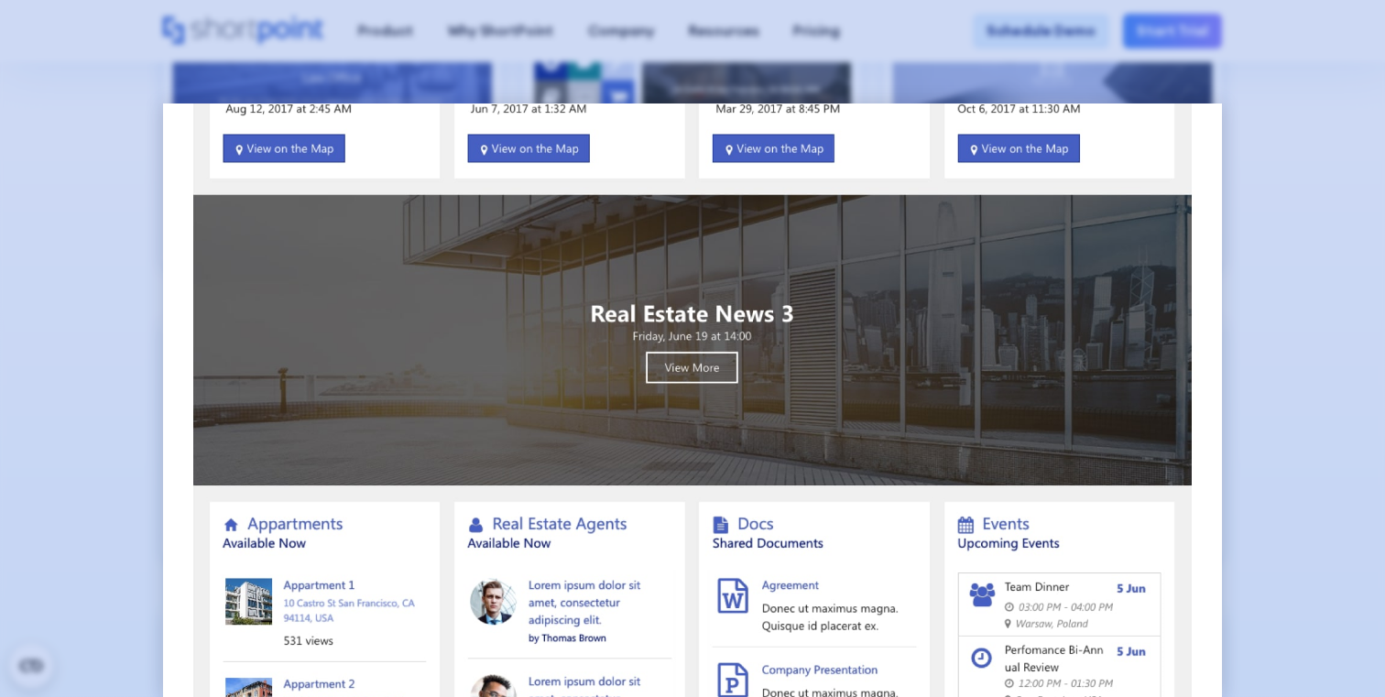
click at [1279, 146] on div at bounding box center [692, 348] width 1385 height 697
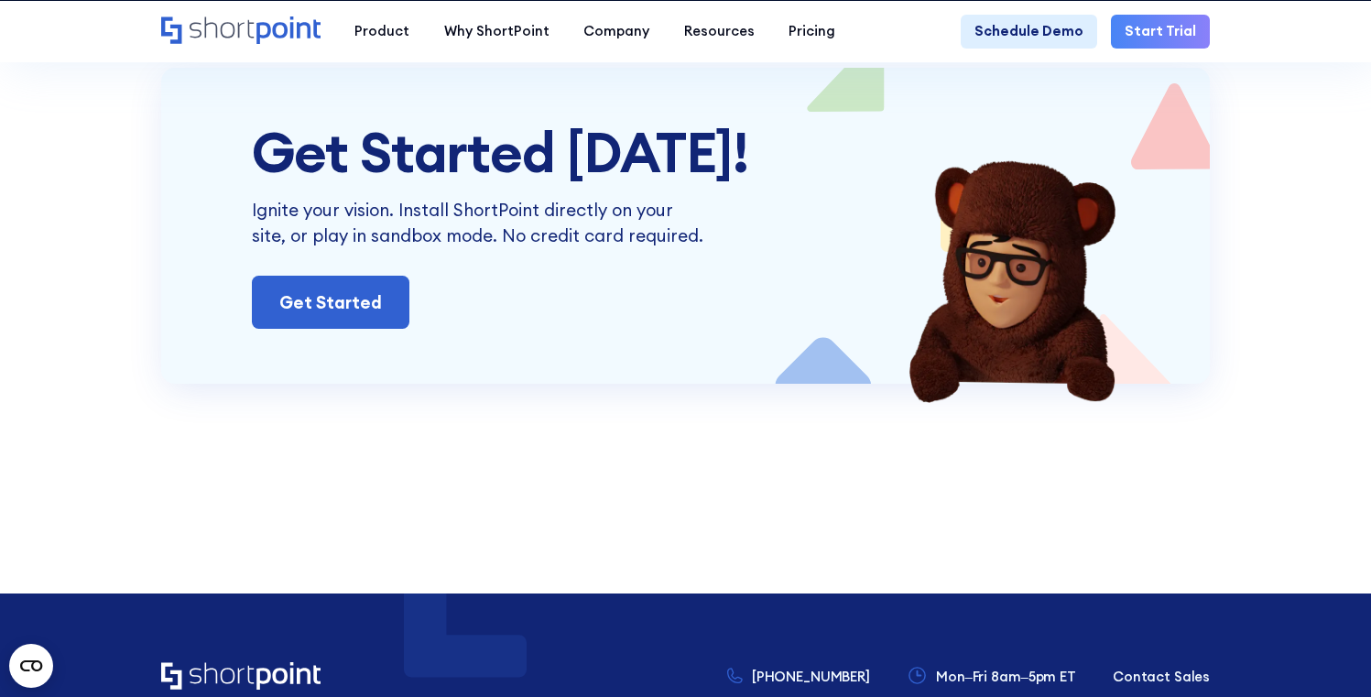
scroll to position [13256, 0]
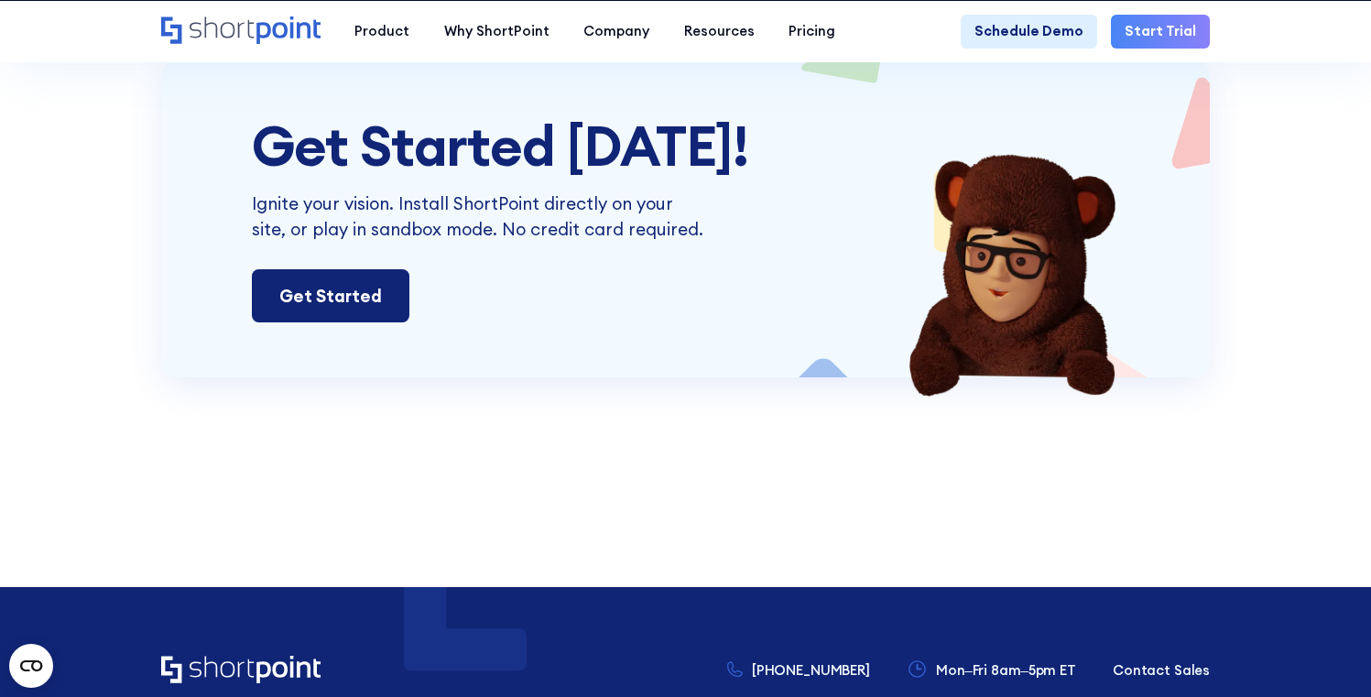
click at [356, 322] on link "Get Started" at bounding box center [331, 295] width 158 height 53
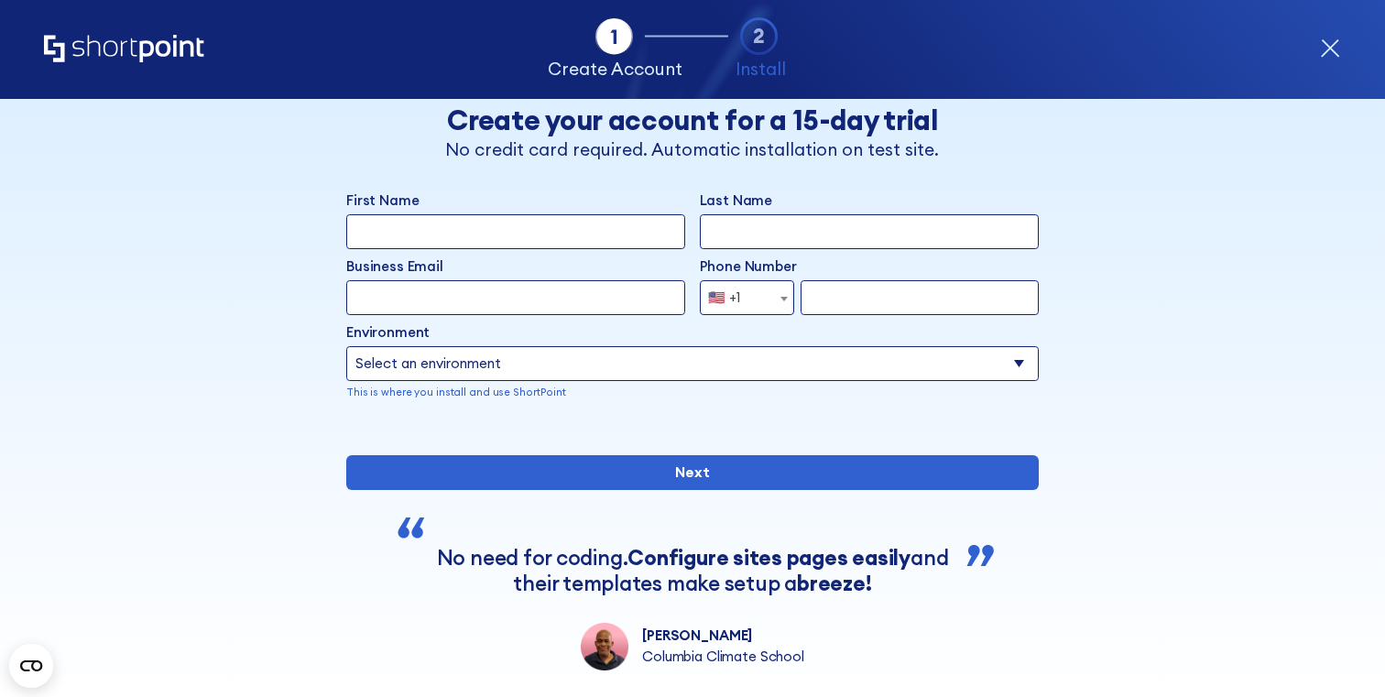
scroll to position [27, 0]
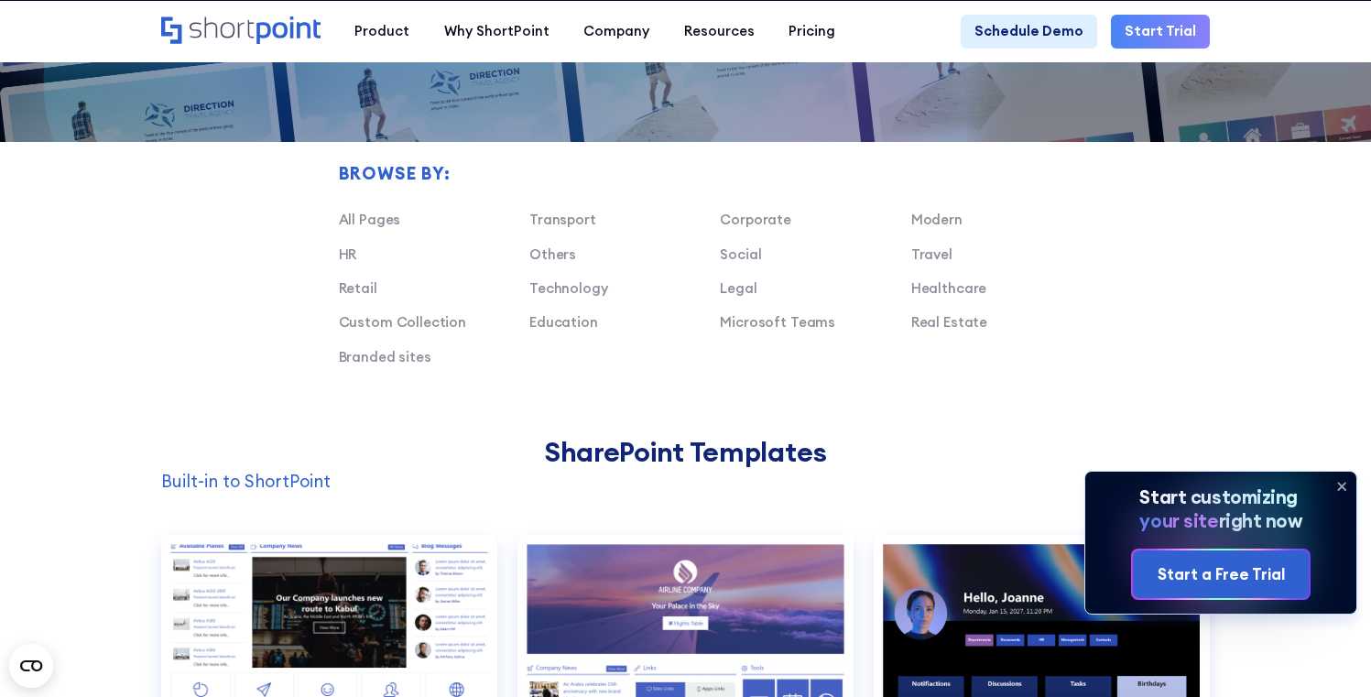
scroll to position [1483, 0]
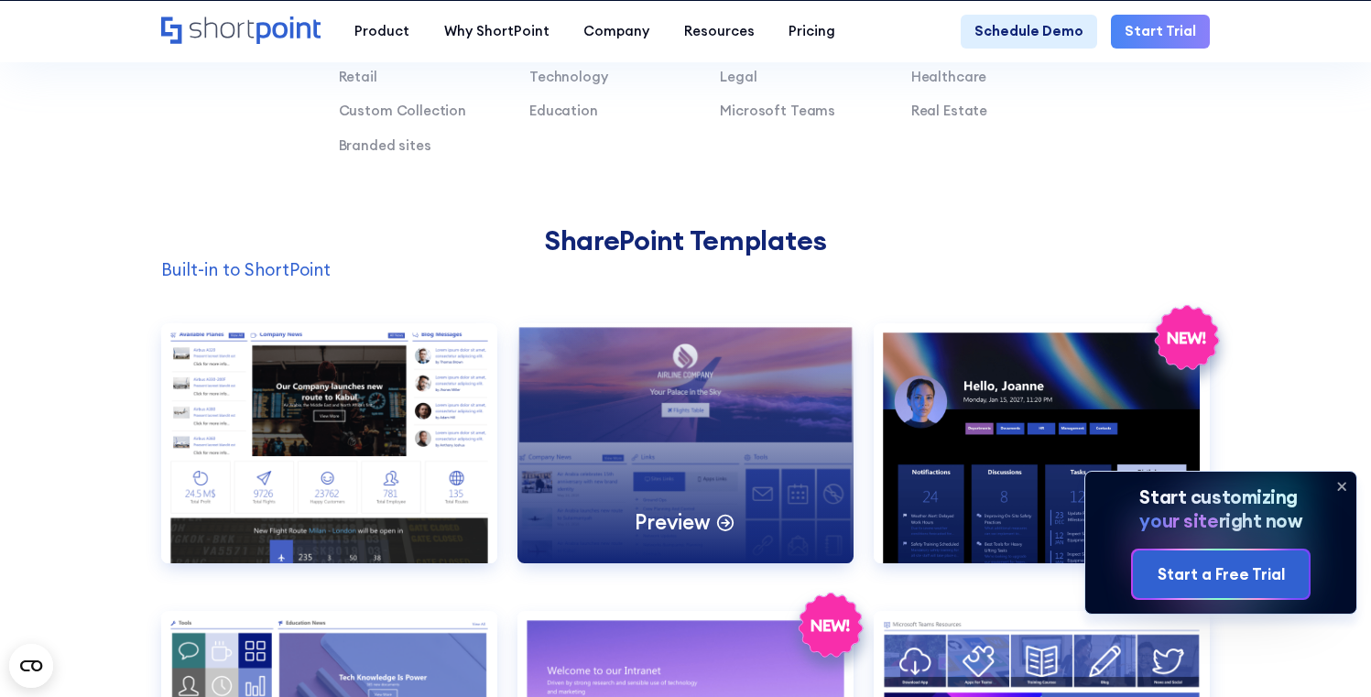
scroll to position [1196, 0]
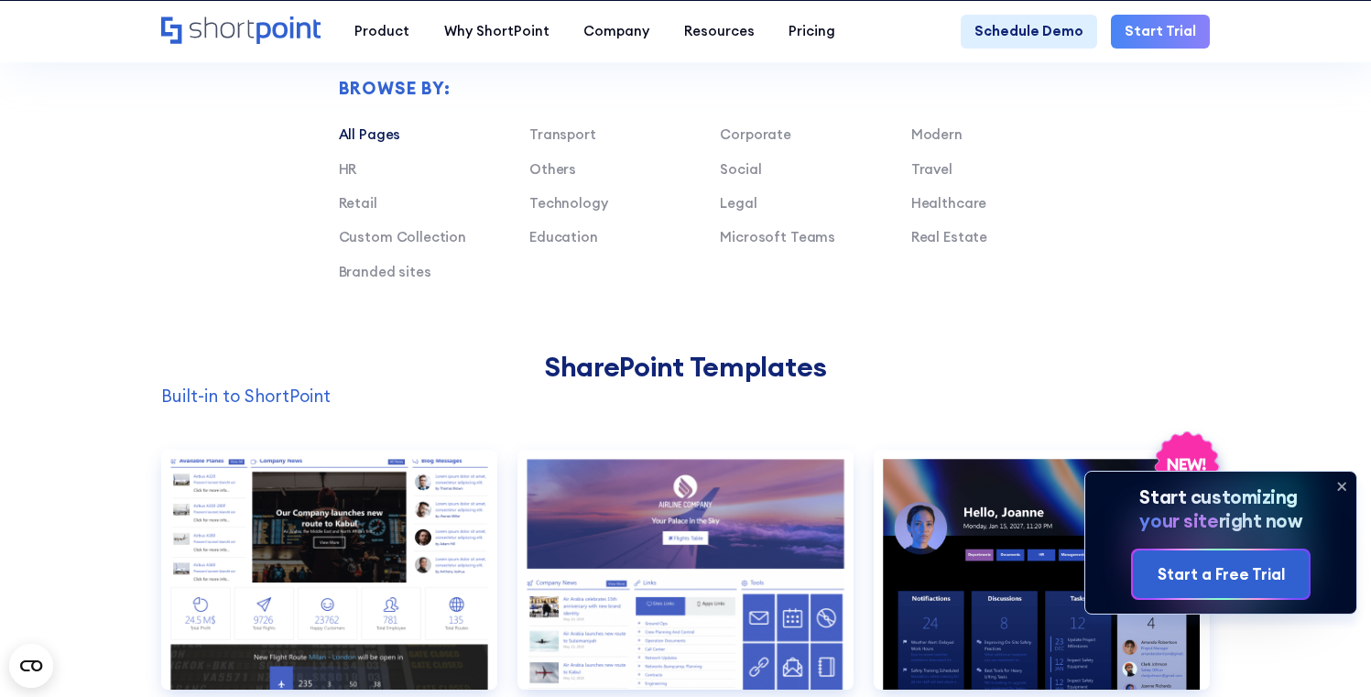
click at [390, 143] on link "All Pages" at bounding box center [370, 133] width 62 height 17
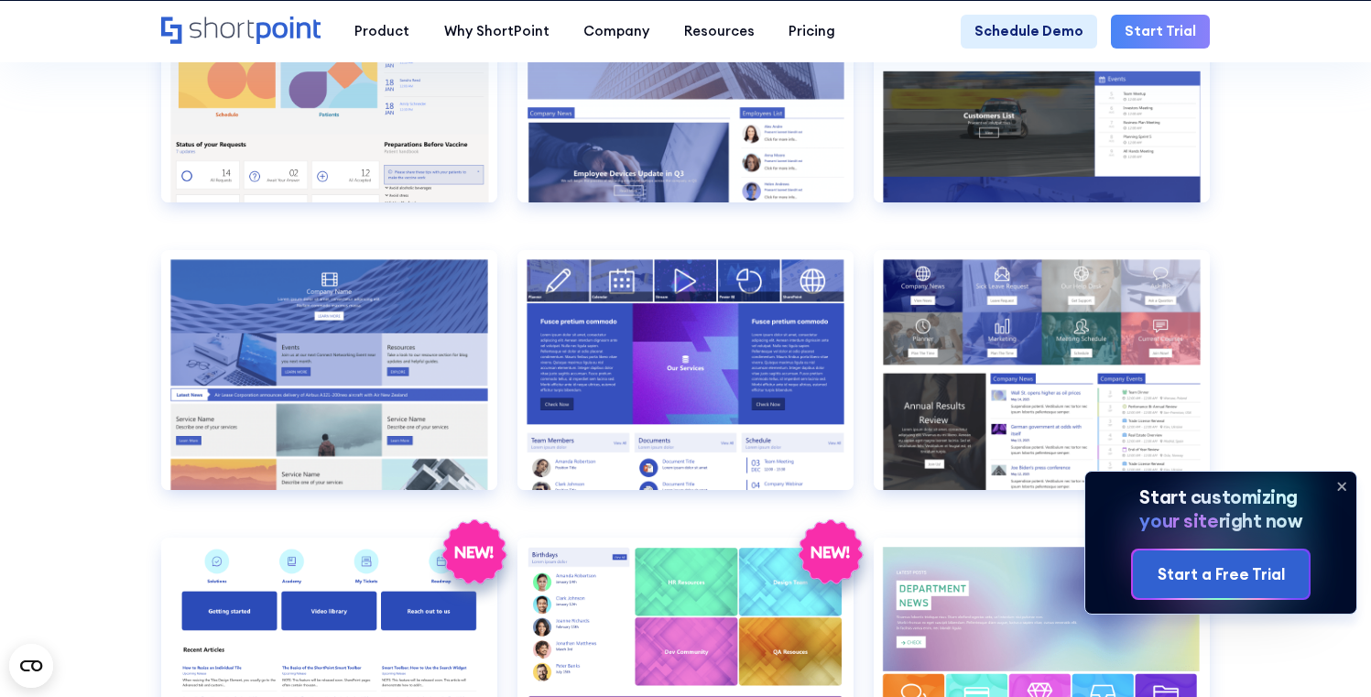
scroll to position [3126, 0]
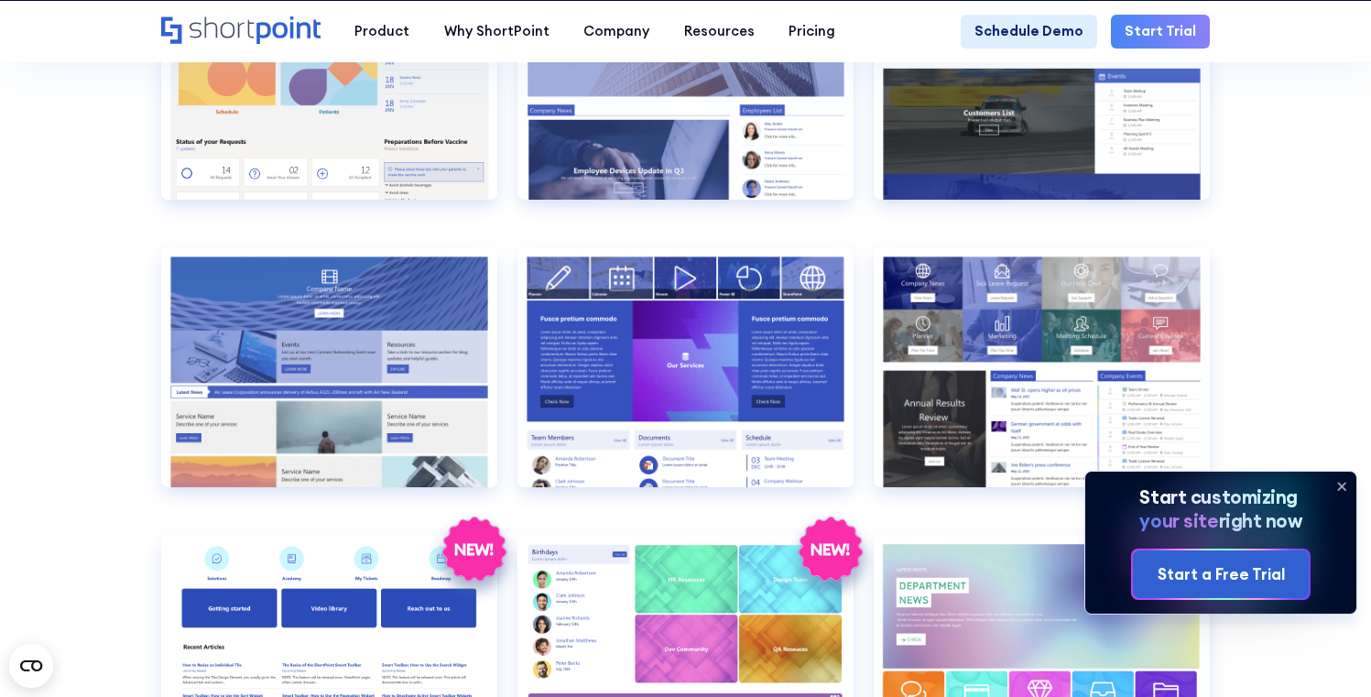
click at [1344, 483] on icon at bounding box center [1341, 486] width 7 height 7
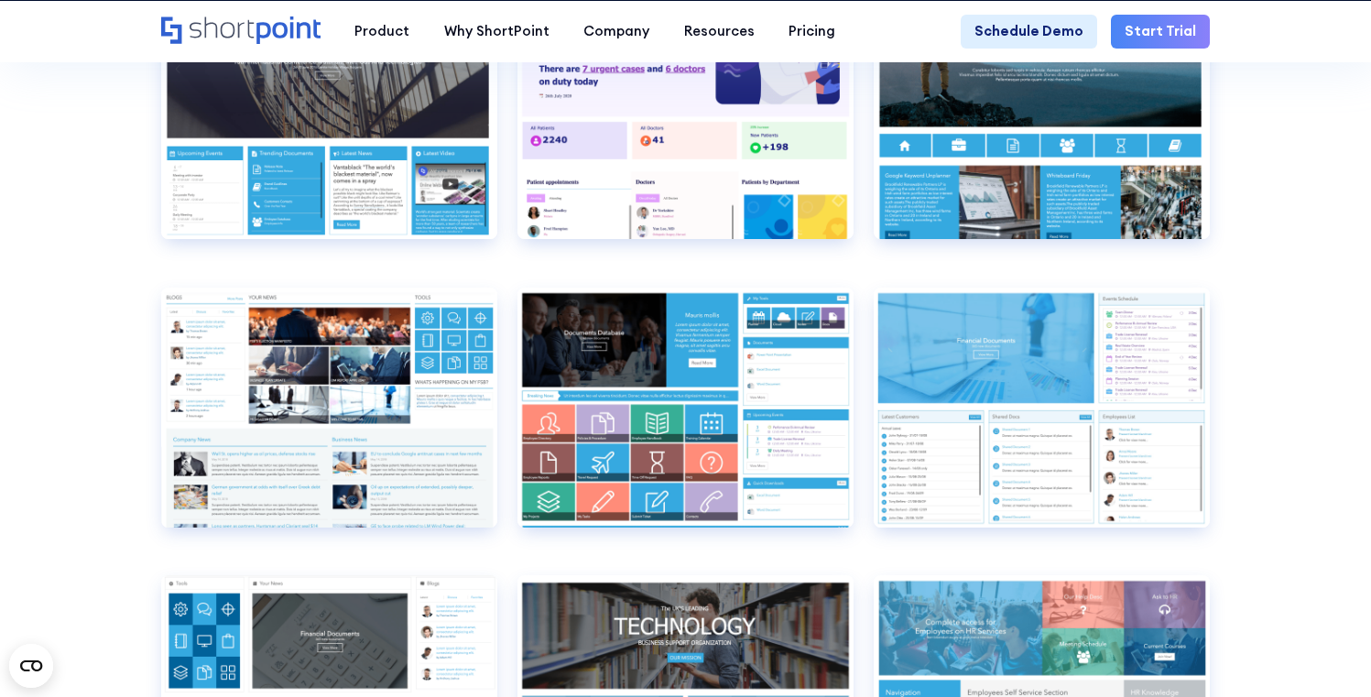
scroll to position [7192, 0]
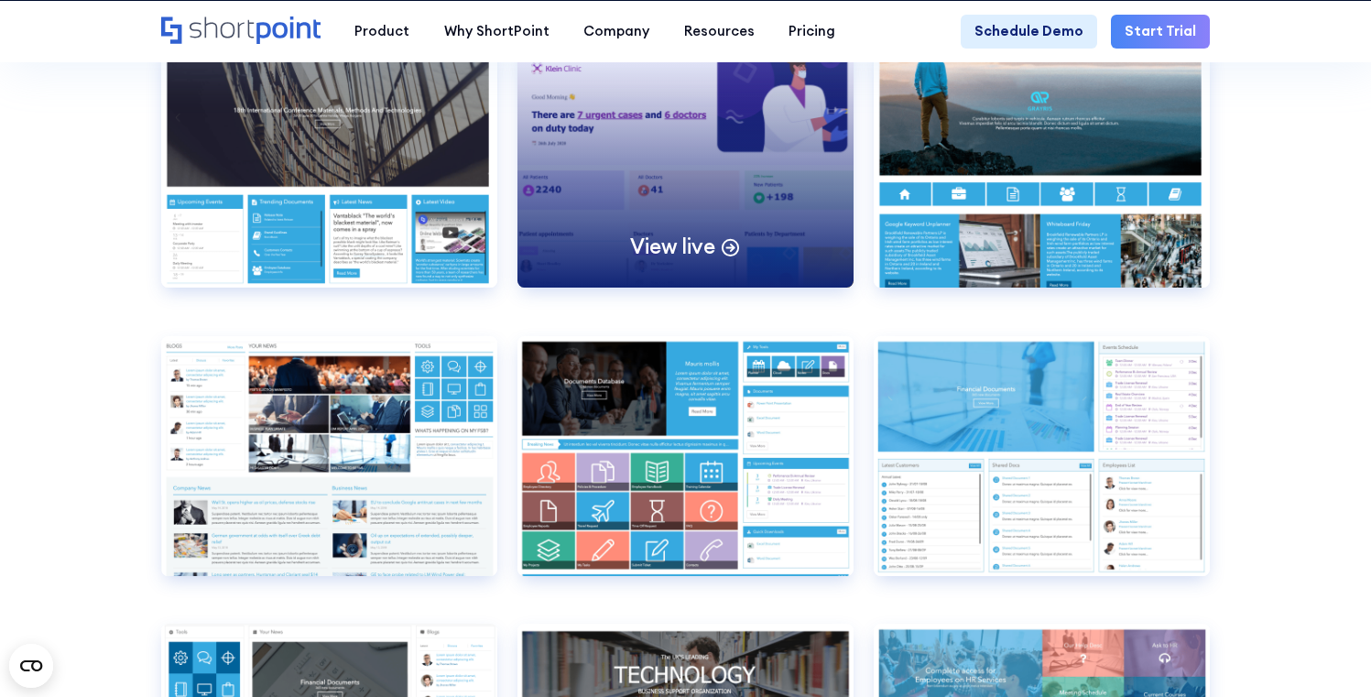
click at [768, 231] on div "View live" at bounding box center [685, 168] width 336 height 240
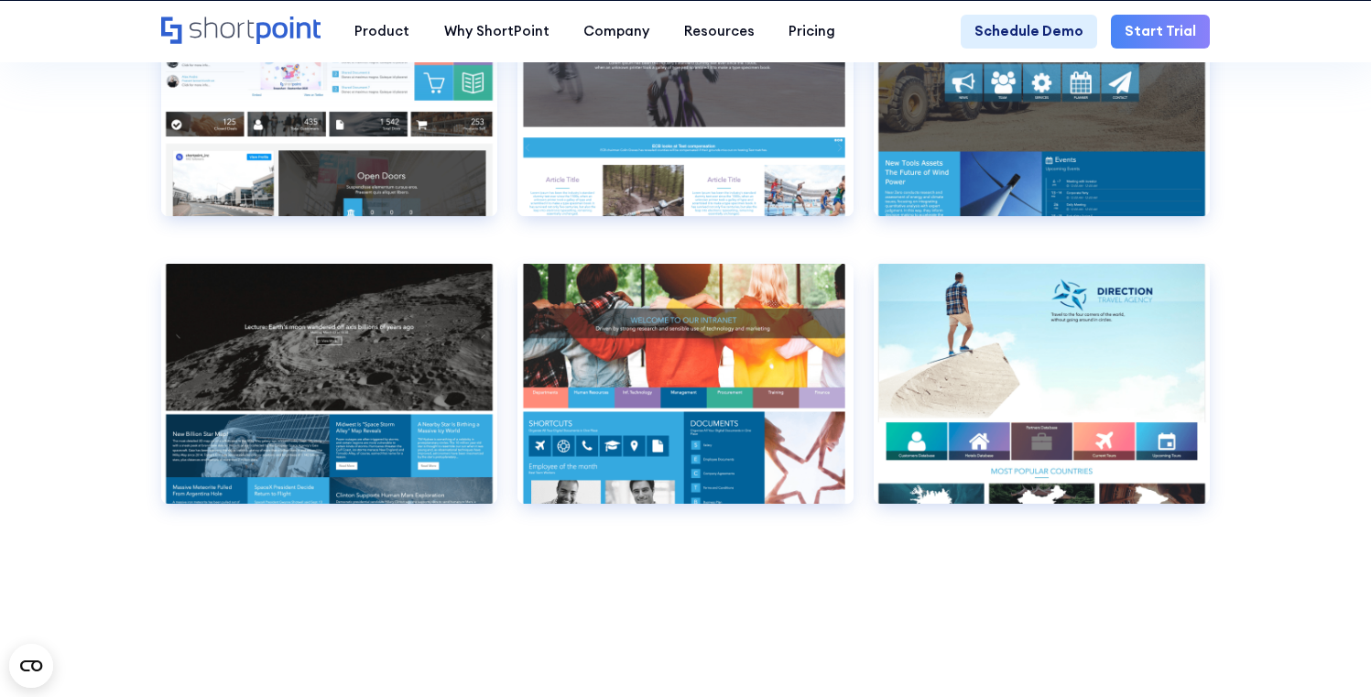
scroll to position [10786, 0]
